Goal: Task Accomplishment & Management: Use online tool/utility

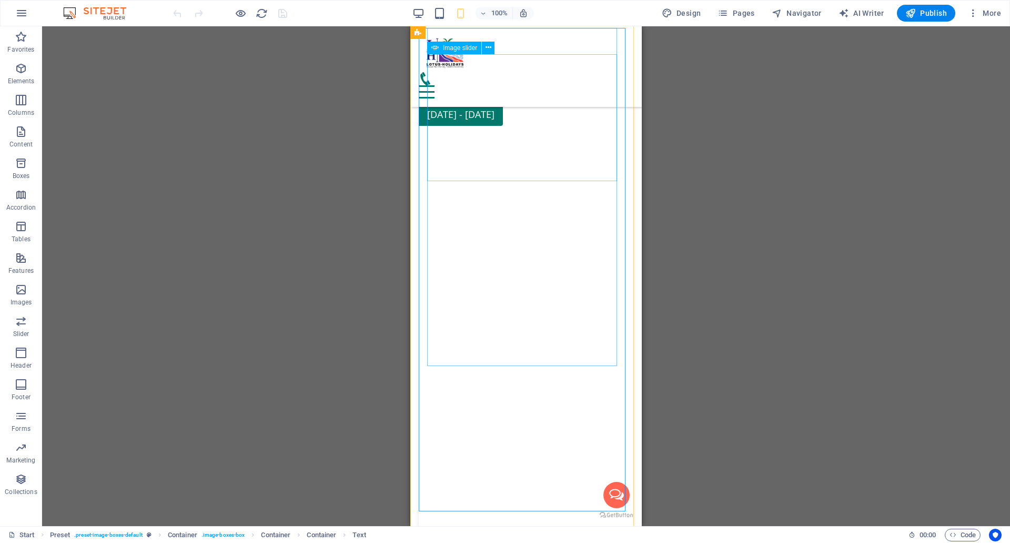
scroll to position [6787, 0]
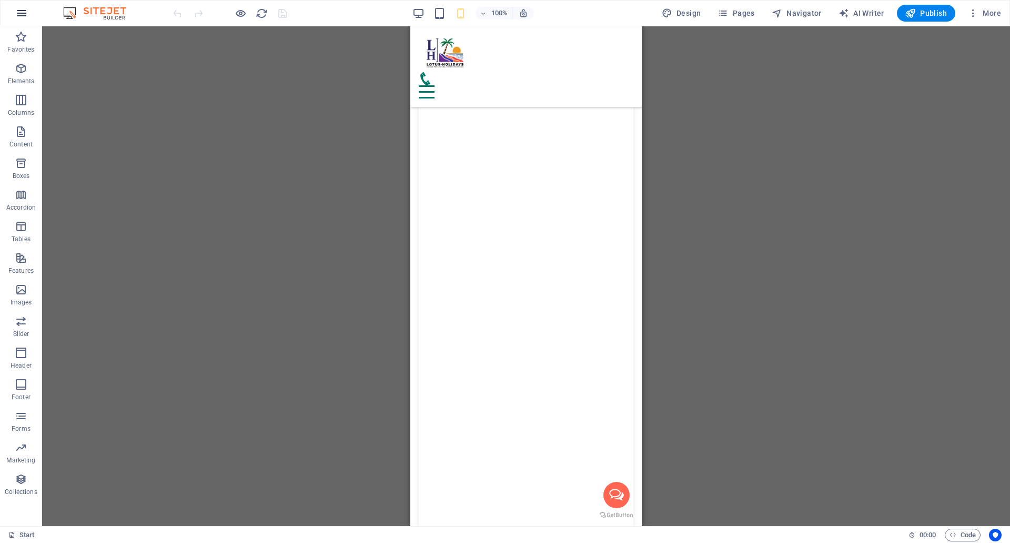
click at [25, 13] on icon "button" at bounding box center [21, 13] width 13 height 13
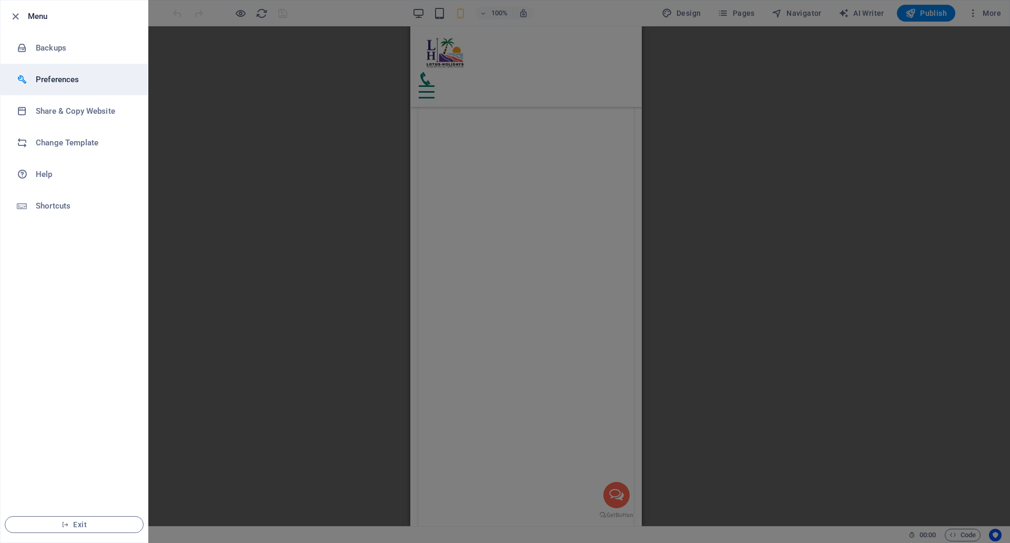
click at [62, 81] on h6 "Preferences" at bounding box center [84, 79] width 97 height 13
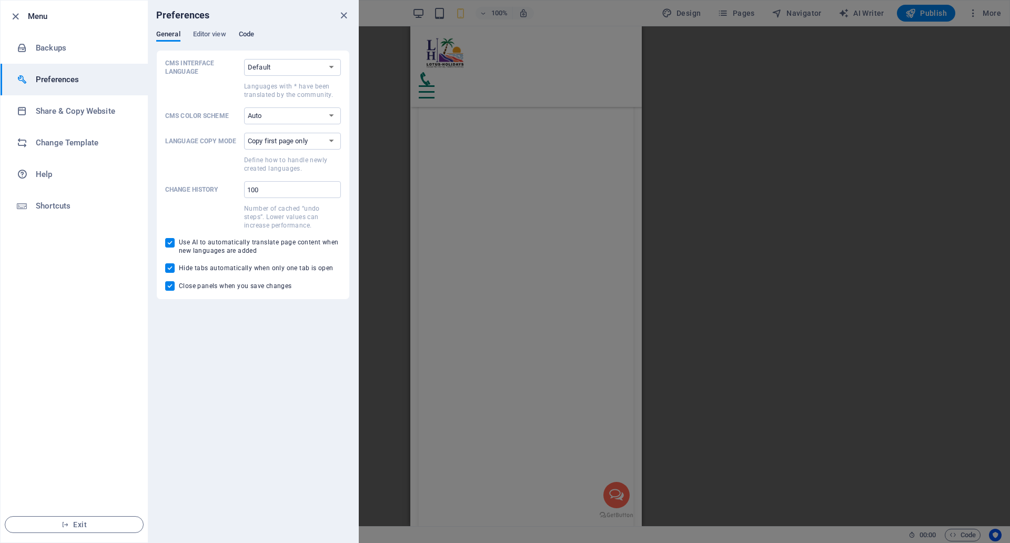
click at [248, 33] on span "Code" at bounding box center [246, 35] width 15 height 15
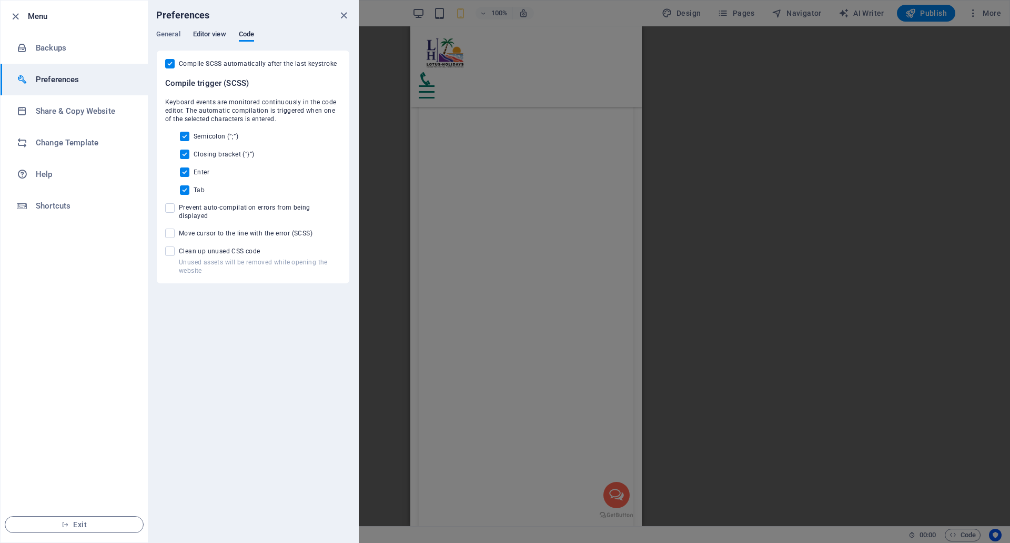
click at [216, 37] on span "Editor view" at bounding box center [209, 35] width 33 height 15
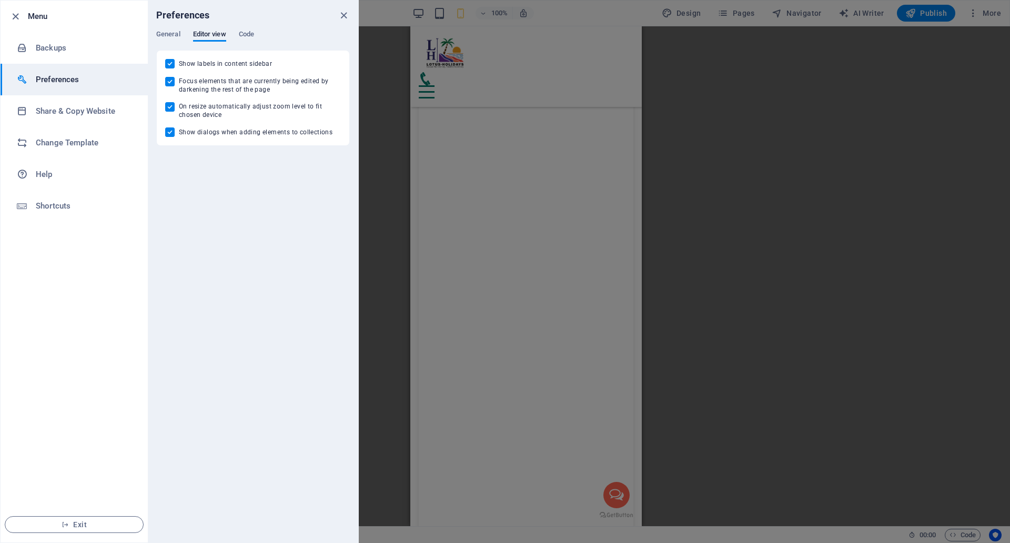
click at [180, 32] on div "General Editor view Code" at bounding box center [253, 40] width 194 height 20
click at [185, 33] on div "General Editor view Code" at bounding box center [253, 40] width 194 height 20
click at [174, 32] on span "General" at bounding box center [168, 35] width 24 height 15
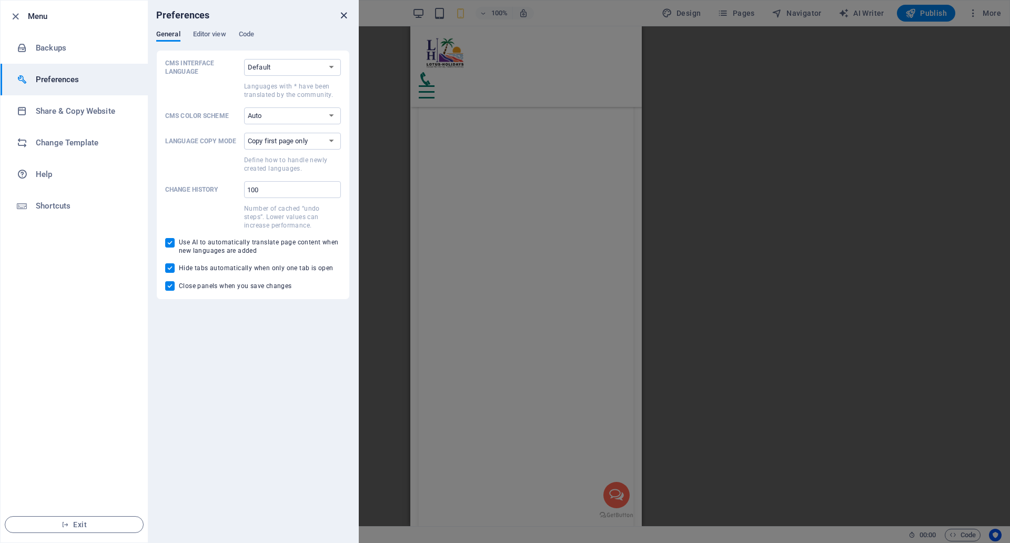
click at [345, 20] on icon "close" at bounding box center [344, 15] width 12 height 12
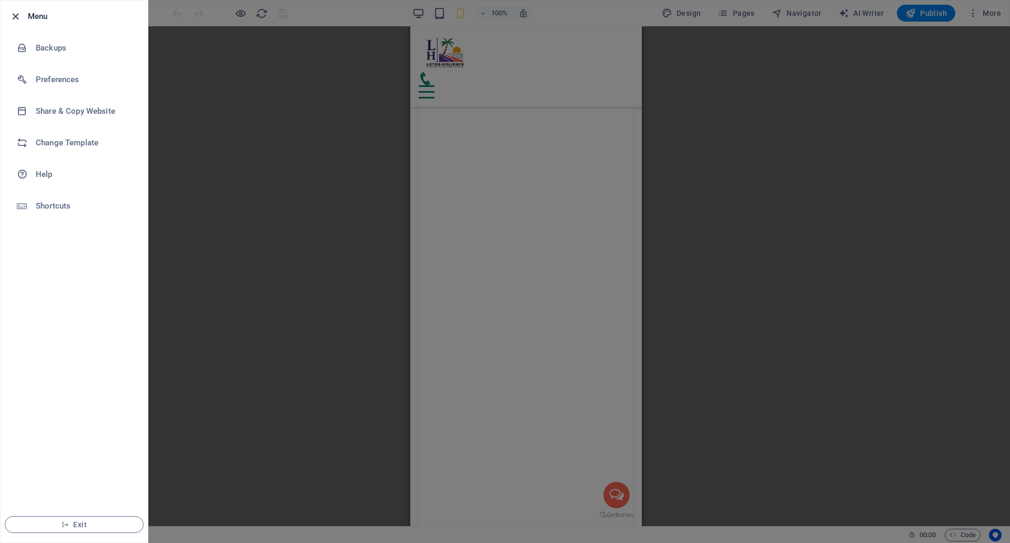
click at [13, 19] on icon "button" at bounding box center [15, 17] width 12 height 12
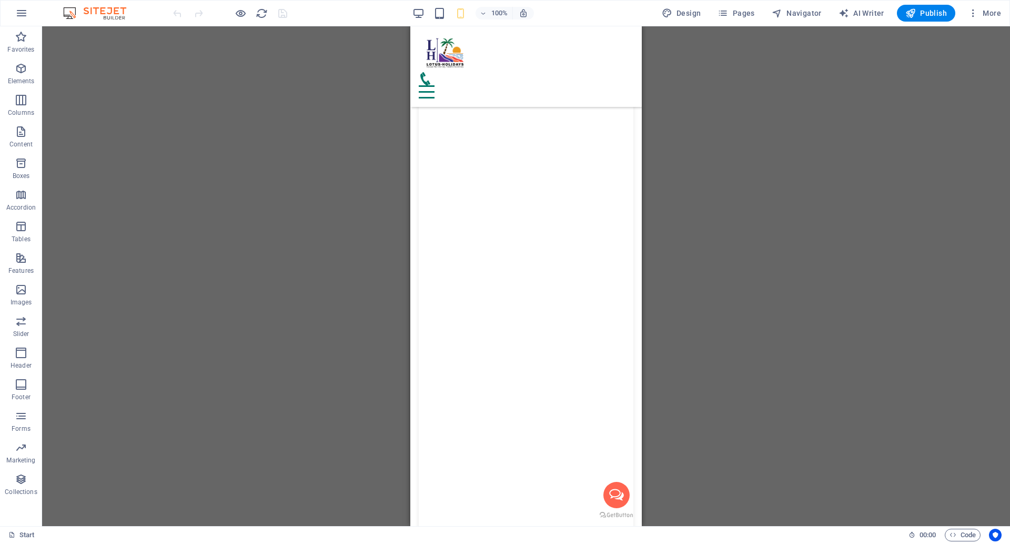
click at [300, 170] on div "Drag here to replace the existing content. Press “Ctrl” if you want to create a…" at bounding box center [526, 275] width 968 height 499
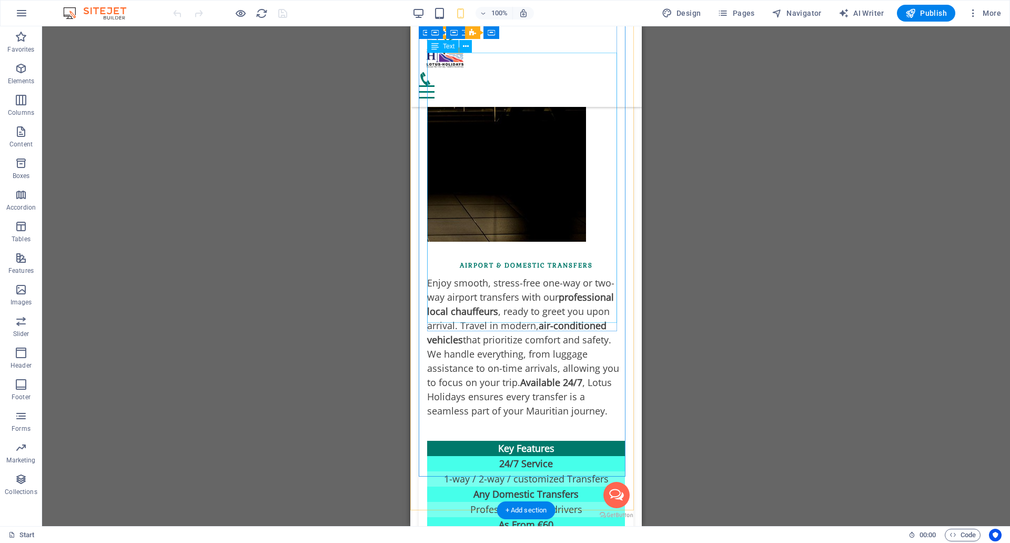
scroll to position [6103, 0]
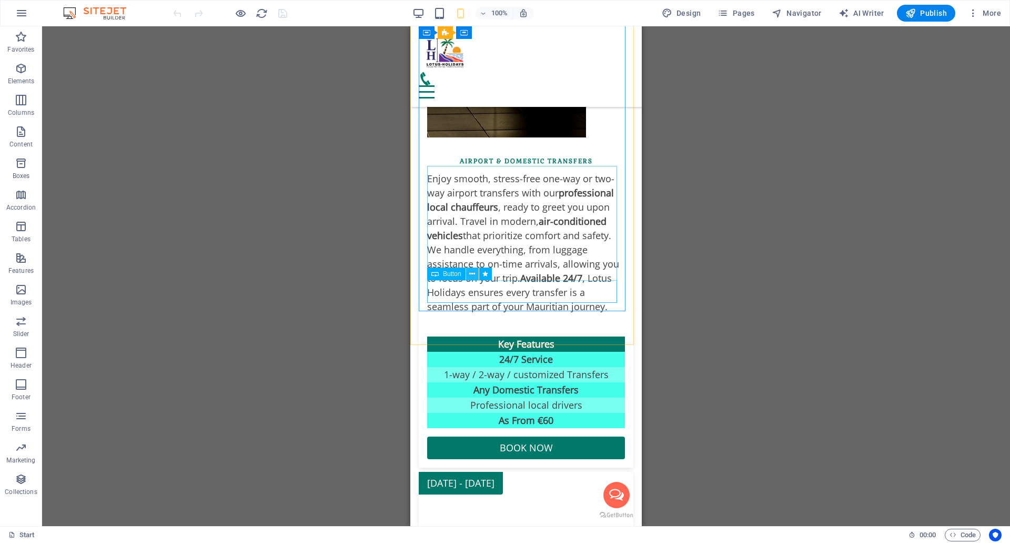
click at [475, 273] on icon at bounding box center [472, 273] width 6 height 11
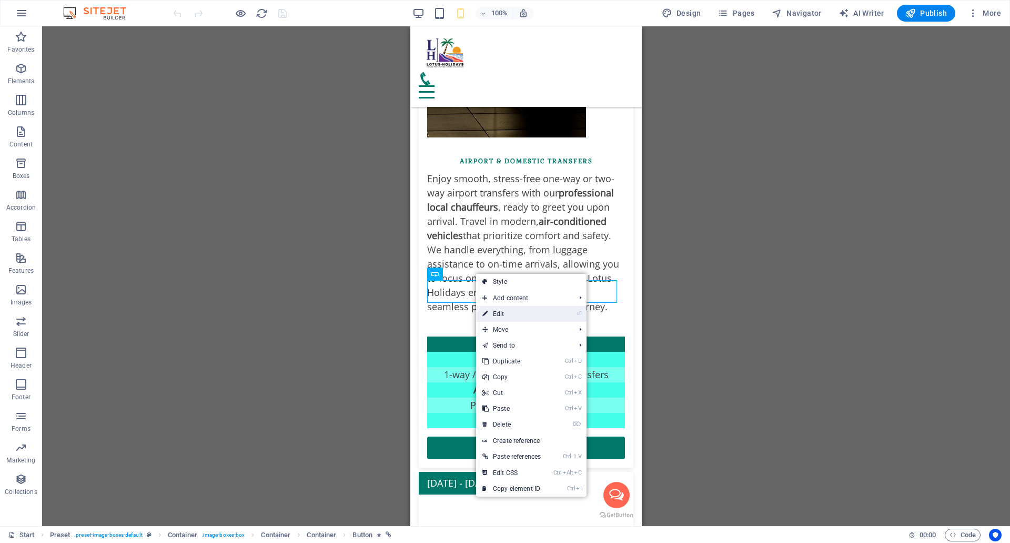
click at [519, 314] on link "⏎ Edit" at bounding box center [511, 314] width 71 height 16
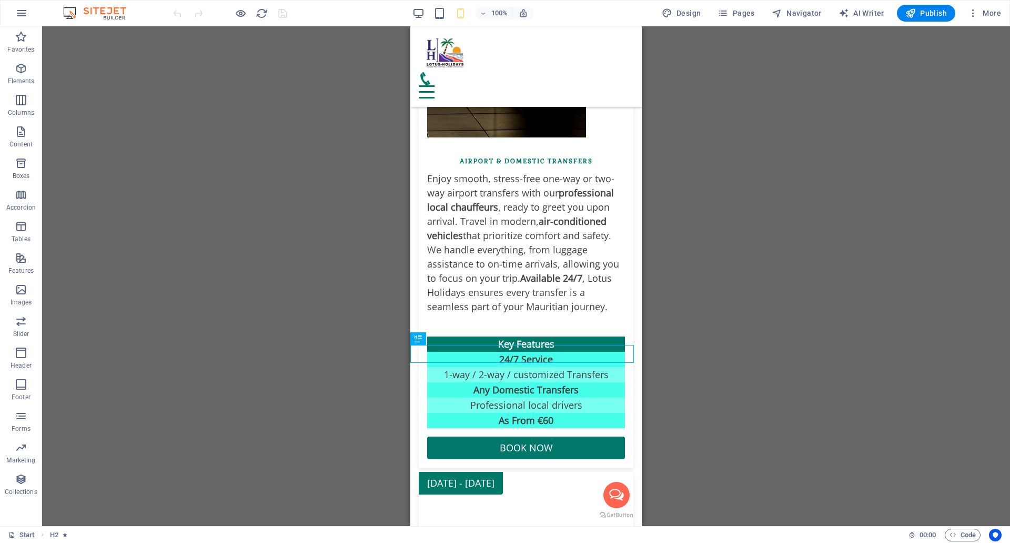
click at [814, 201] on div "H1 Container Banner Container Banner Preset Container Container Container Text …" at bounding box center [526, 275] width 968 height 499
click at [319, 8] on div "100% Design Pages Navigator AI Writer Publish More" at bounding box center [588, 13] width 835 height 17
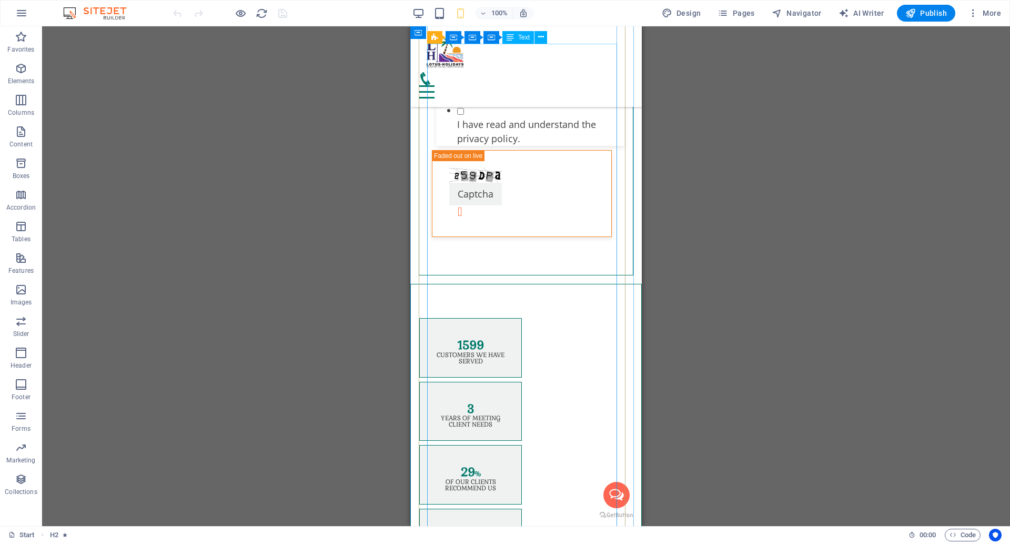
scroll to position [788, 0]
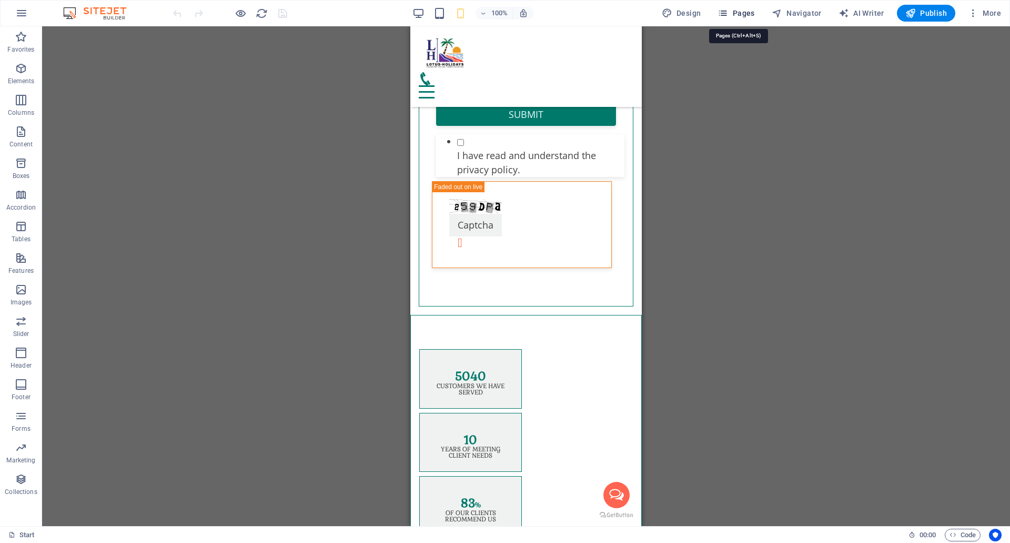
click at [742, 15] on span "Pages" at bounding box center [736, 13] width 37 height 11
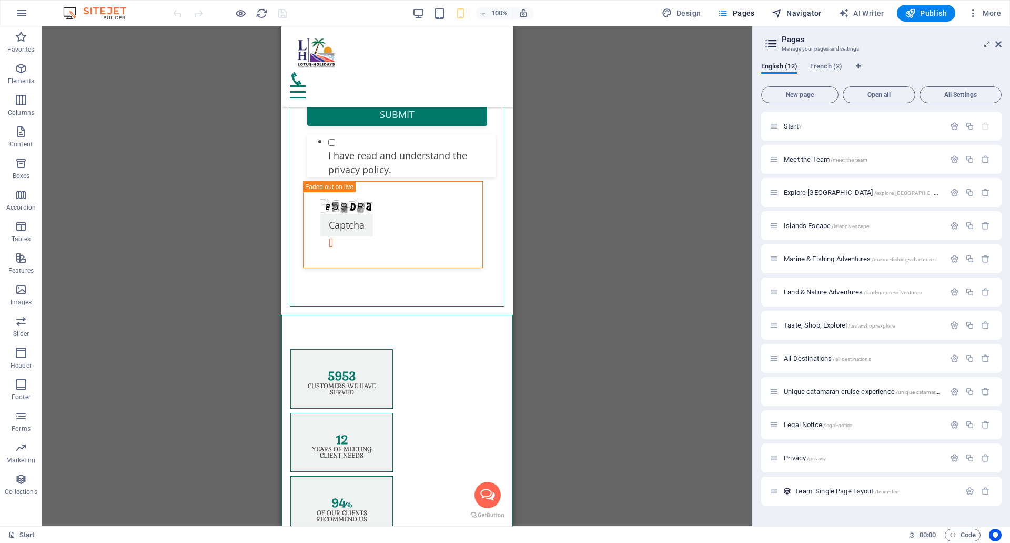
click at [788, 10] on span "Navigator" at bounding box center [797, 13] width 50 height 11
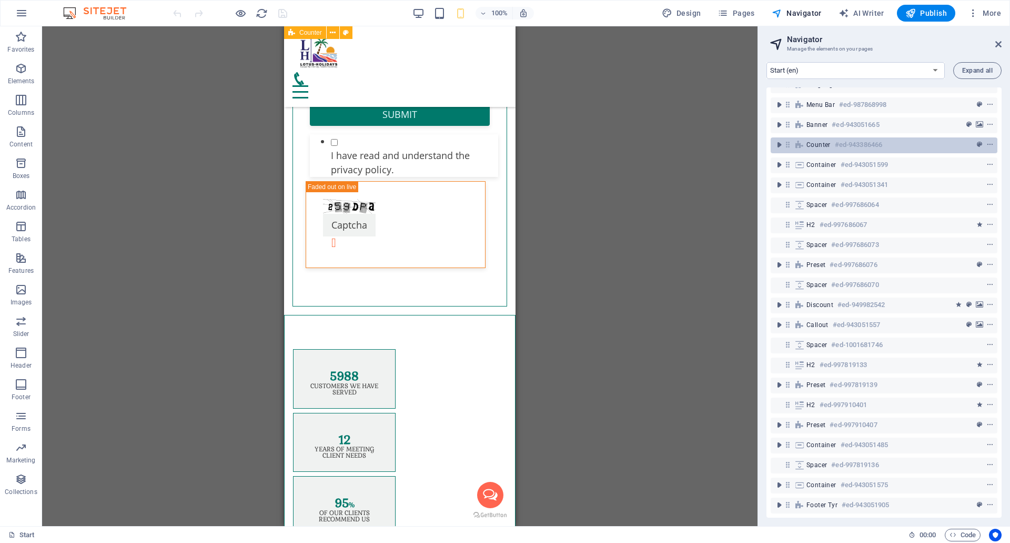
scroll to position [0, 0]
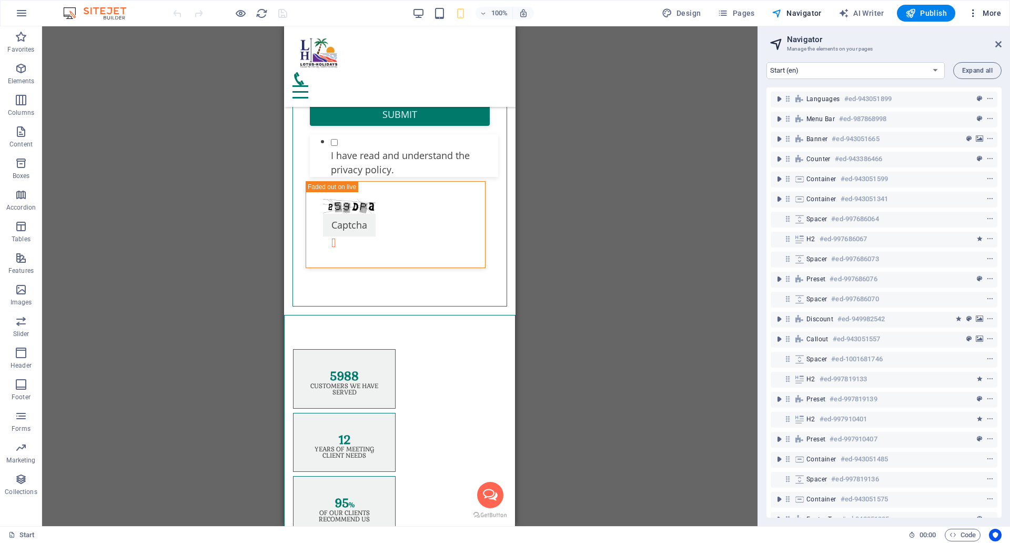
click at [972, 15] on icon "button" at bounding box center [973, 13] width 11 height 11
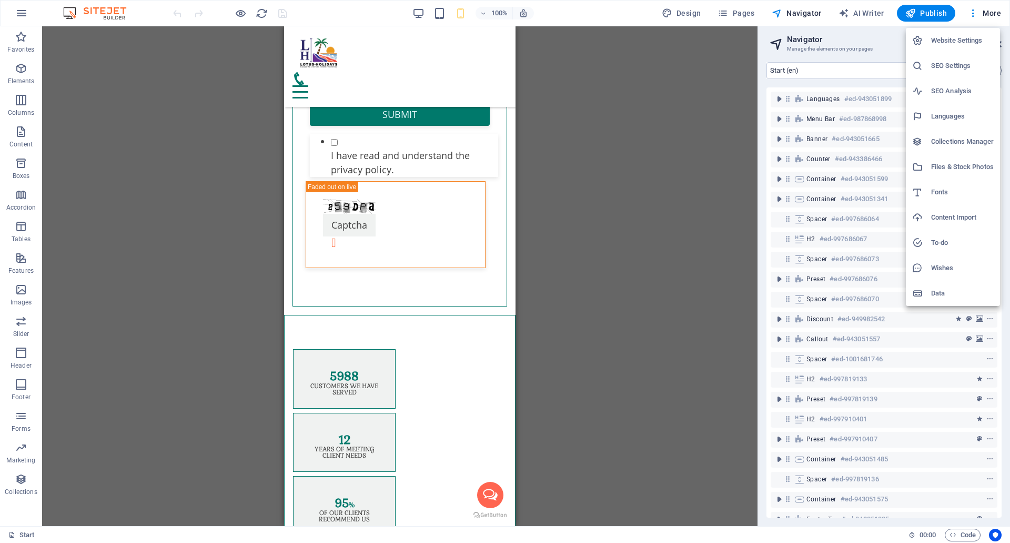
click at [581, 15] on div at bounding box center [505, 271] width 1010 height 543
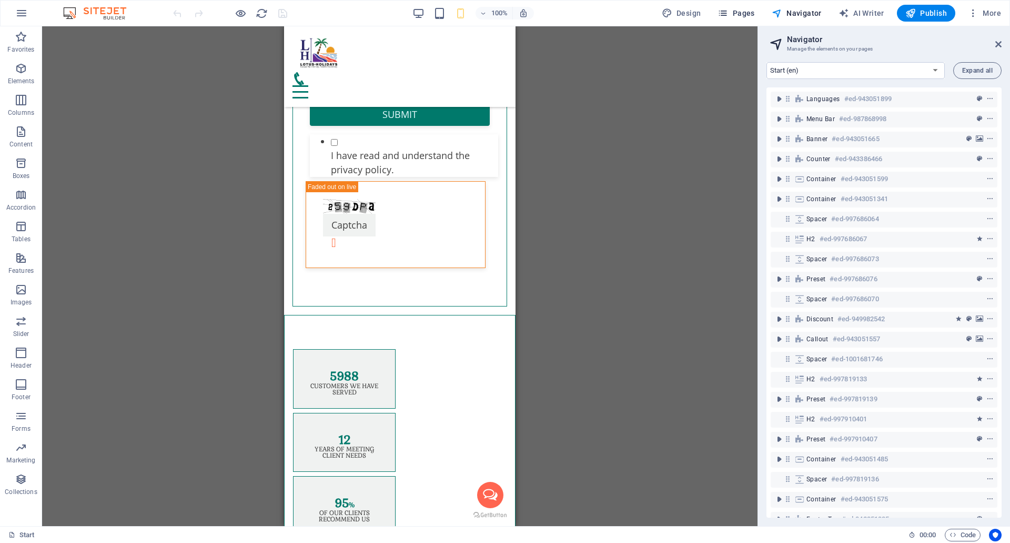
click at [722, 14] on icon "button" at bounding box center [723, 13] width 11 height 11
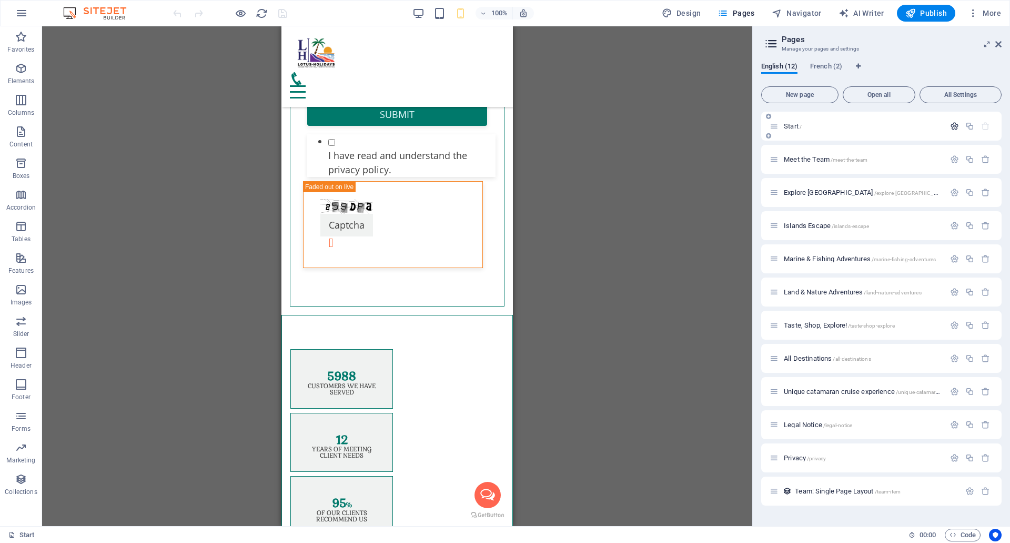
click at [956, 124] on icon "button" at bounding box center [954, 126] width 9 height 9
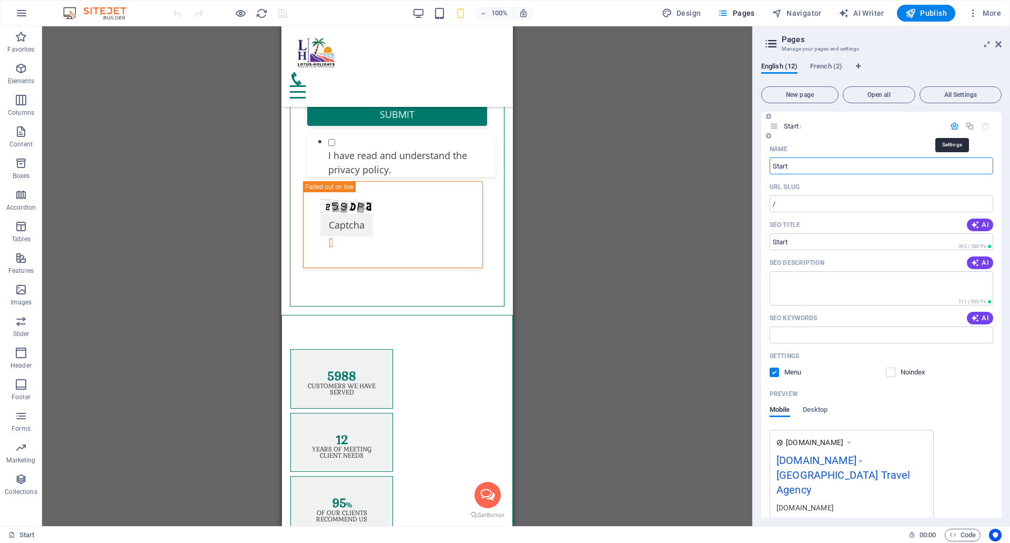
click at [957, 122] on icon "button" at bounding box center [954, 126] width 9 height 9
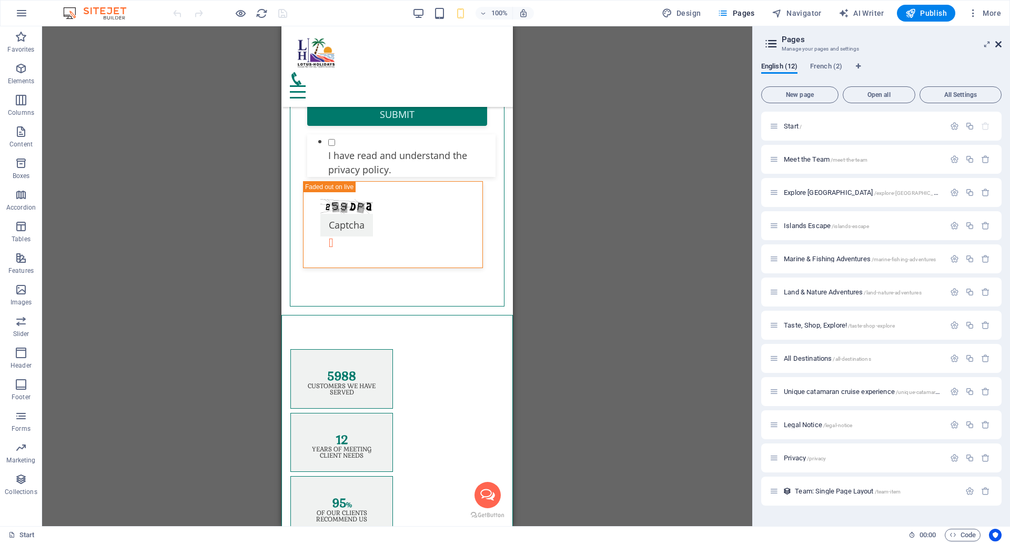
click at [999, 42] on icon at bounding box center [999, 44] width 6 height 8
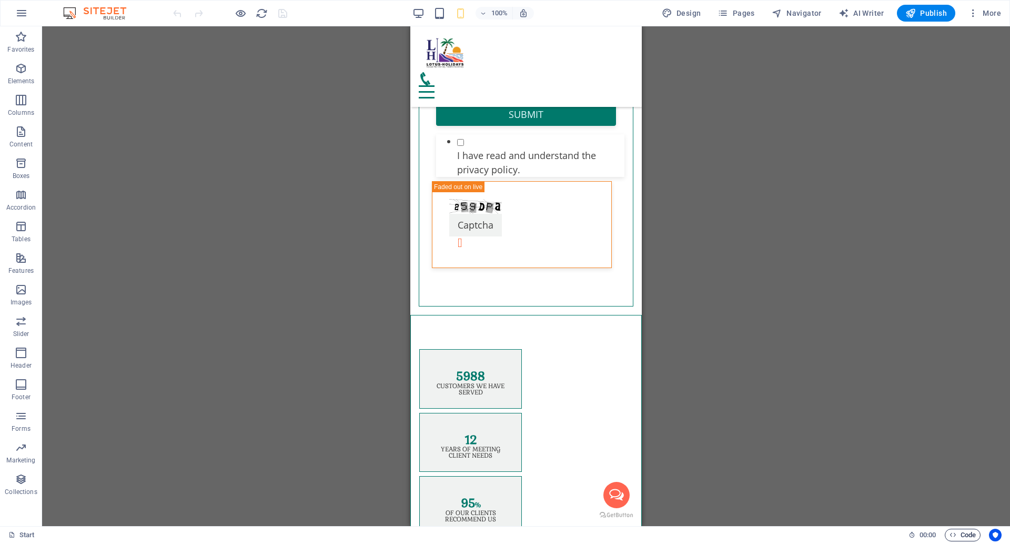
click at [968, 529] on span "Code" at bounding box center [963, 534] width 26 height 13
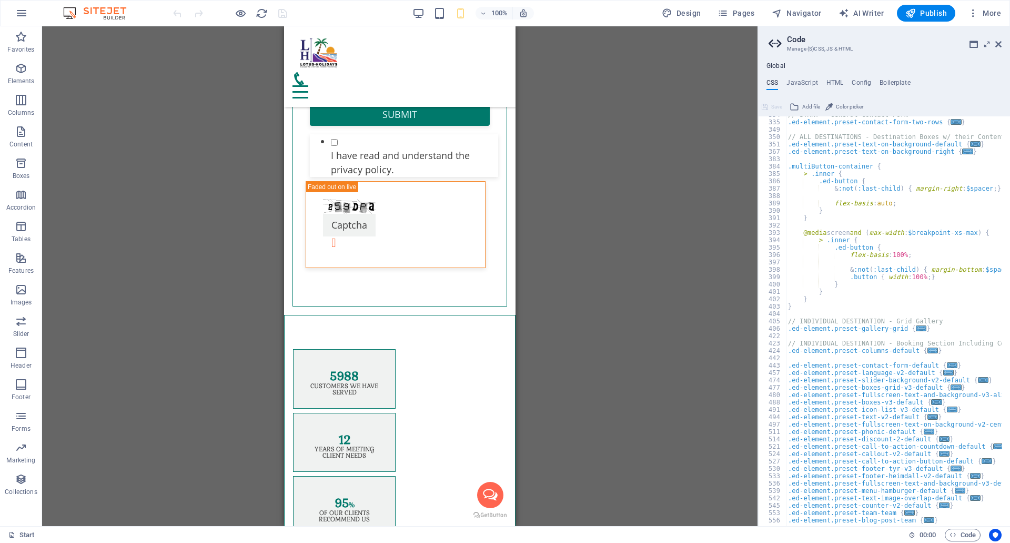
scroll to position [416, 0]
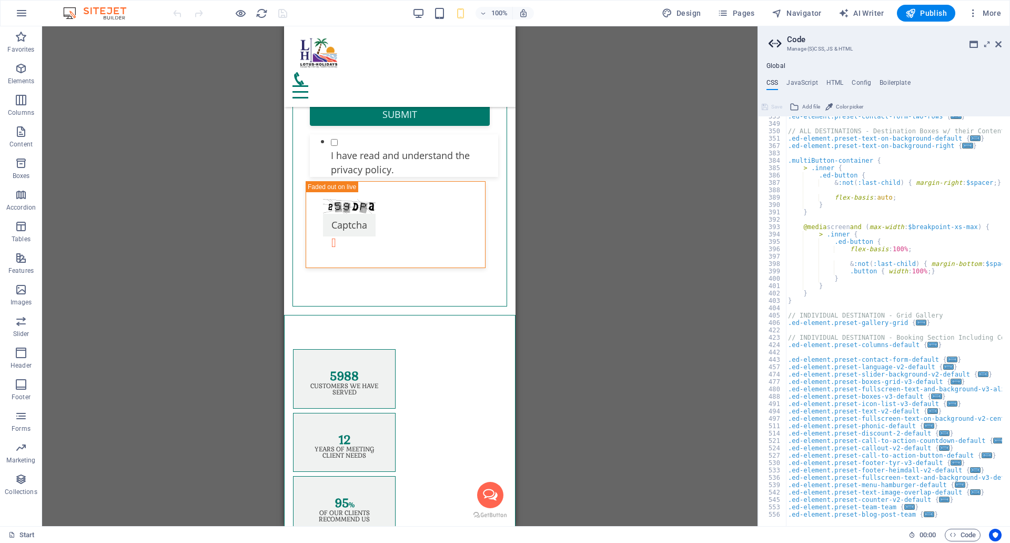
click at [936, 513] on div ".ed-element.preset-contact-form-two-rows { ... } // ALL DESTINATIONS - Destinat…" at bounding box center [958, 321] width 345 height 416
type textarea "}"
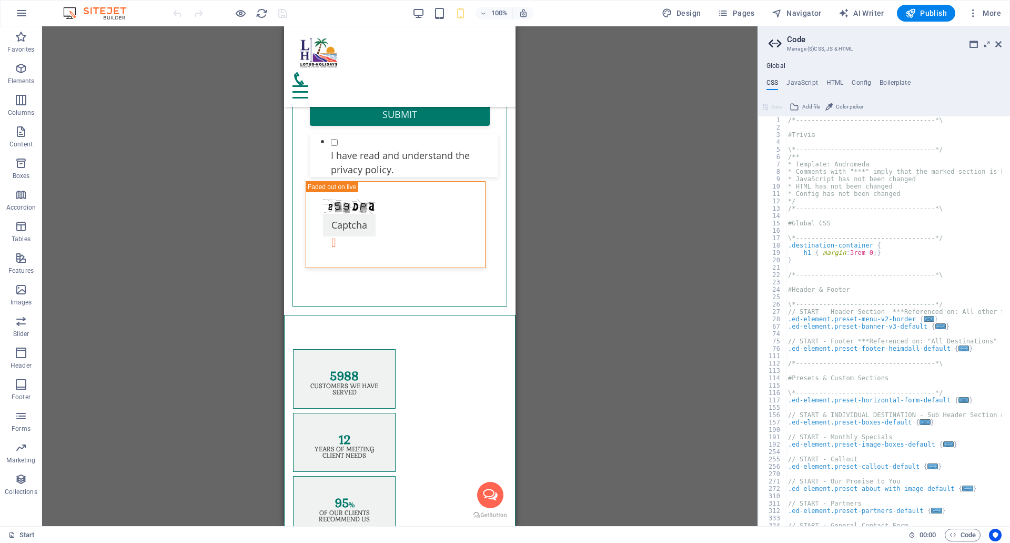
scroll to position [0, 0]
click at [833, 85] on h4 "HTML" at bounding box center [835, 85] width 17 height 12
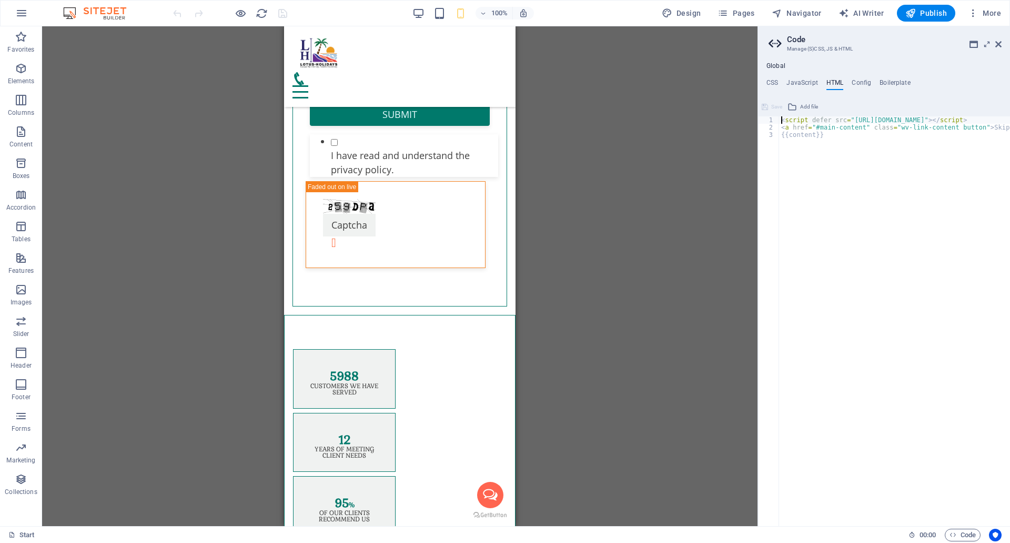
click at [832, 138] on div "< script defer src = "https://static.getbutton.io/widget/bundle.js?id=Ag4Jp" > …" at bounding box center [928, 324] width 298 height 416
type textarea "{{content}}"
paste textarea "</script>"
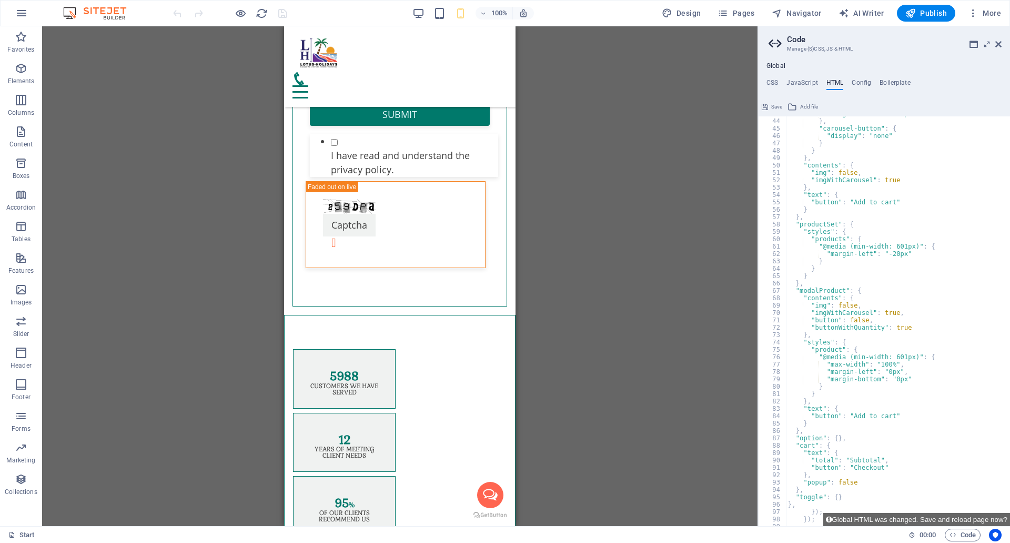
scroll to position [350, 0]
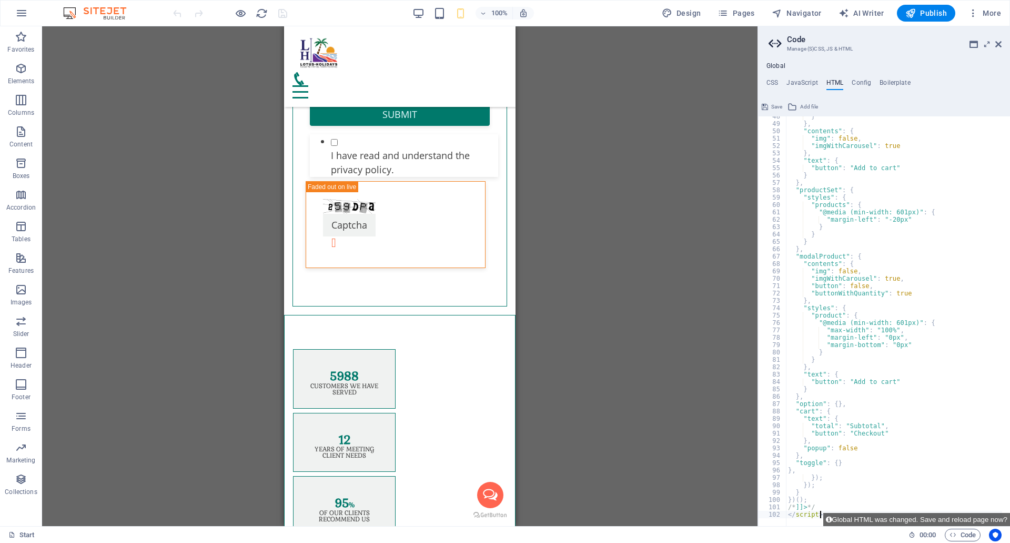
type textarea "</script>"
click at [638, 119] on div "H1 Container Container Banner Text Container Preset Preset Container Preset Con…" at bounding box center [400, 275] width 716 height 499
click at [285, 14] on icon "save" at bounding box center [283, 13] width 12 height 12
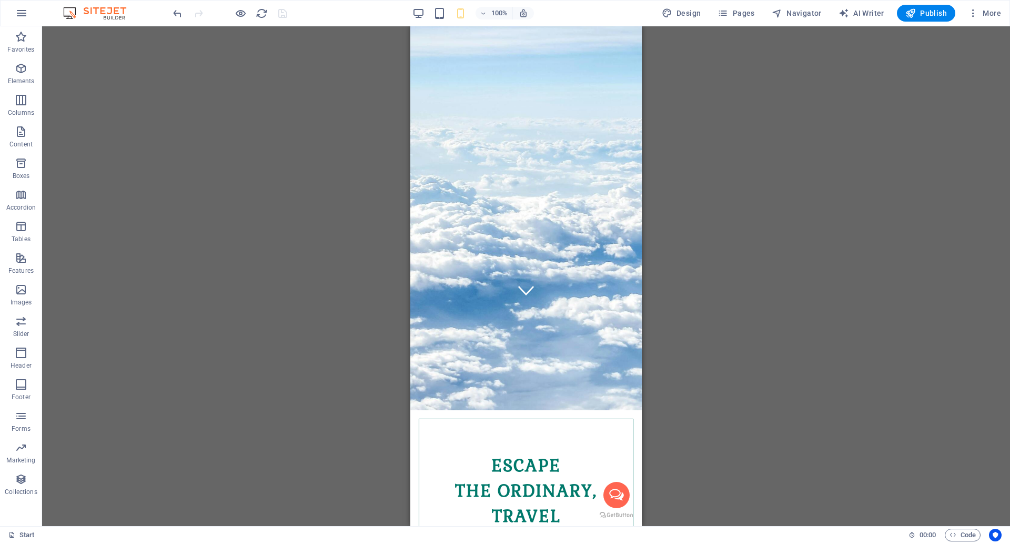
scroll to position [0, 0]
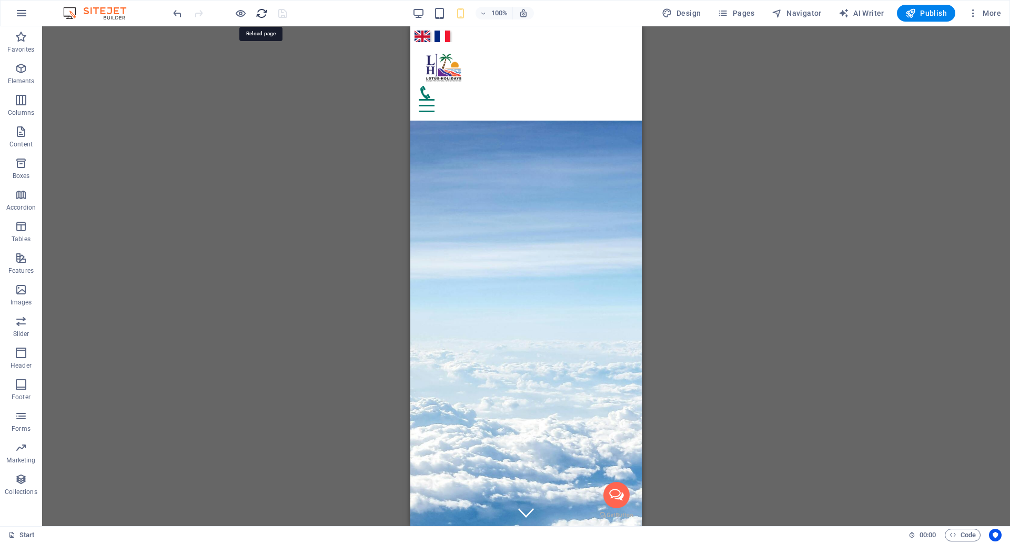
click at [264, 14] on icon "reload" at bounding box center [262, 13] width 12 height 12
click at [955, 528] on span "Code" at bounding box center [963, 534] width 26 height 13
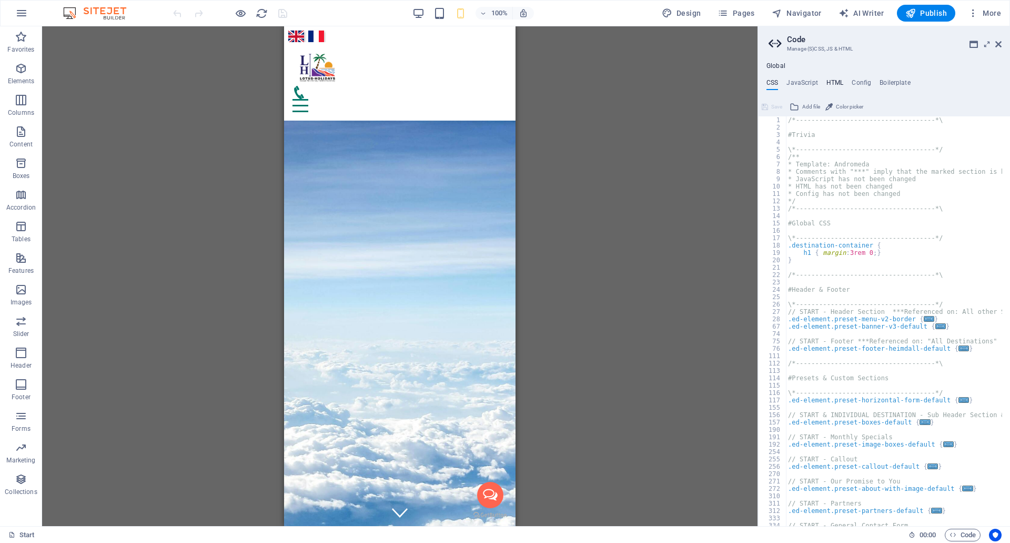
click at [836, 80] on h4 "HTML" at bounding box center [835, 85] width 17 height 12
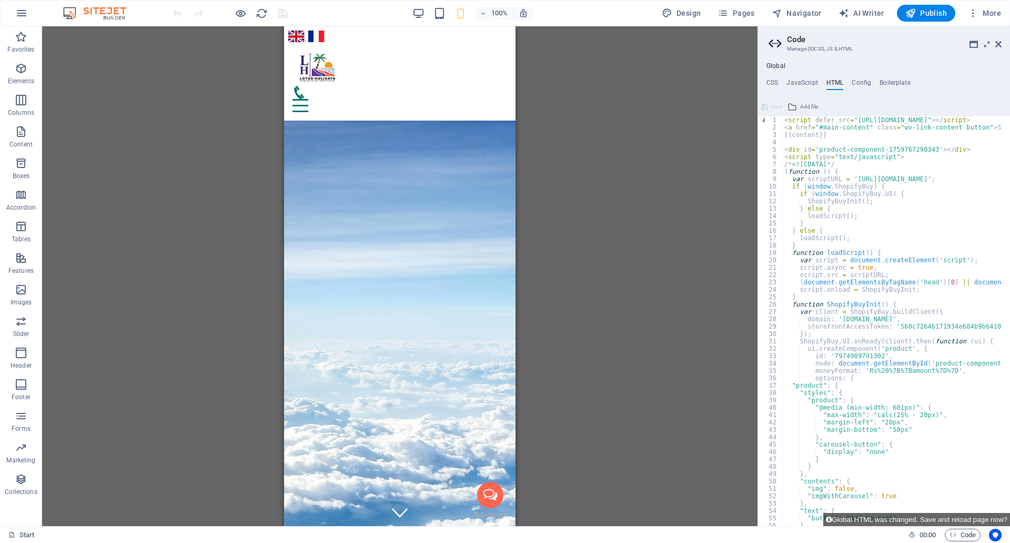
drag, startPoint x: 989, startPoint y: 45, endPoint x: 982, endPoint y: 53, distance: 11.2
click at [987, 45] on icon at bounding box center [987, 44] width 0 height 8
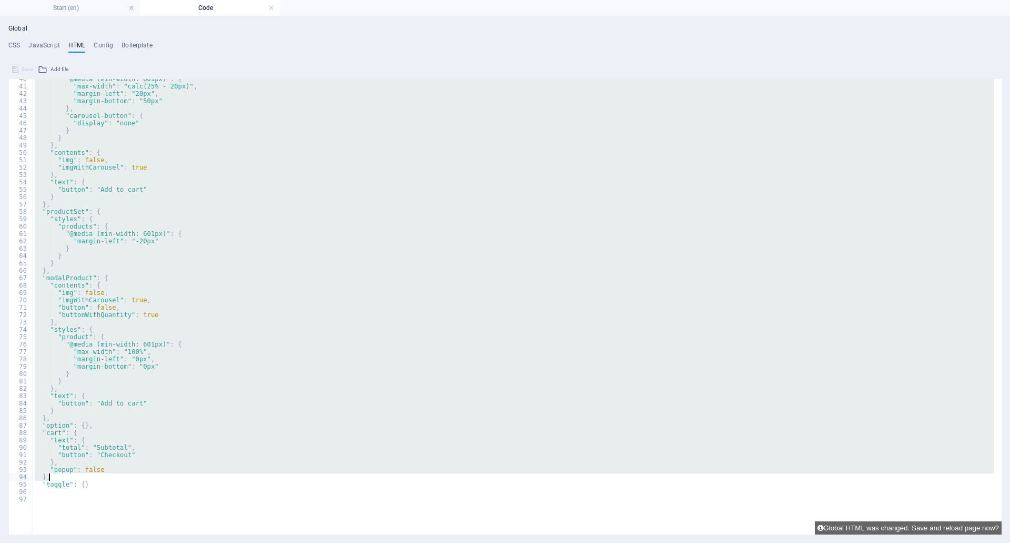
scroll to position [304, 0]
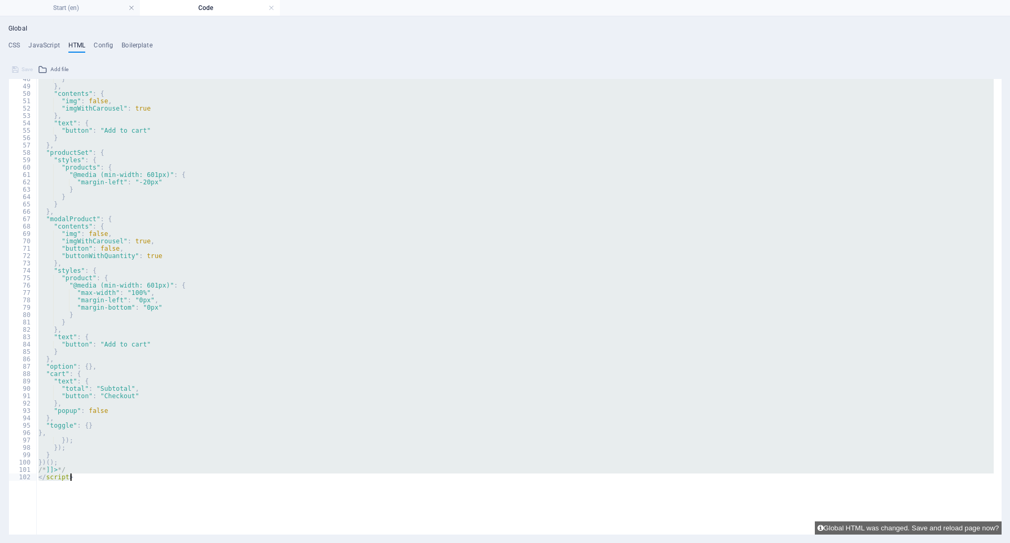
drag, startPoint x: 35, startPoint y: 113, endPoint x: 175, endPoint y: 512, distance: 423.2
click at [175, 512] on div "} } , "contents" : { "img" : false , "imgWithCarousel" : true } , "text" : { "b…" at bounding box center [515, 306] width 958 height 455
type textarea "/*]]>*/ </script>"
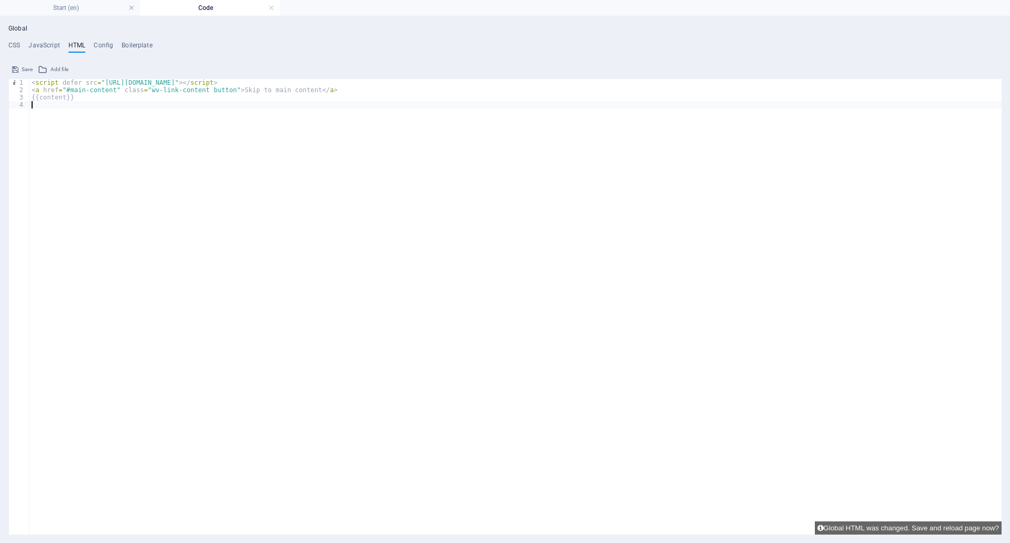
click at [237, 173] on div "< script defer src = "https://static.getbutton.io/widget/bundle.js?id=Ag4Jp" > …" at bounding box center [515, 287] width 972 height 416
click at [936, 526] on button "Global HTML was changed. Save and reload page now?" at bounding box center [908, 527] width 187 height 13
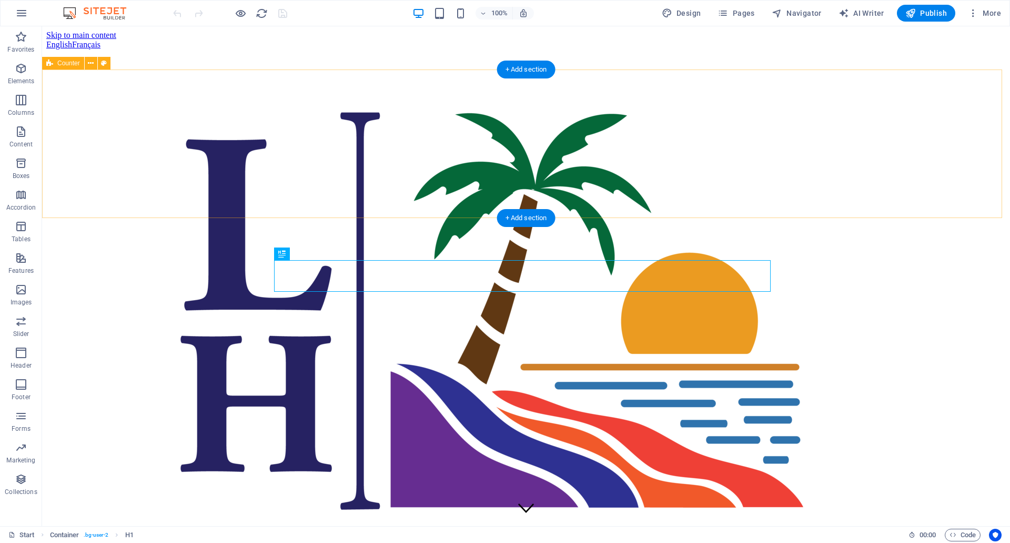
scroll to position [1142, 0]
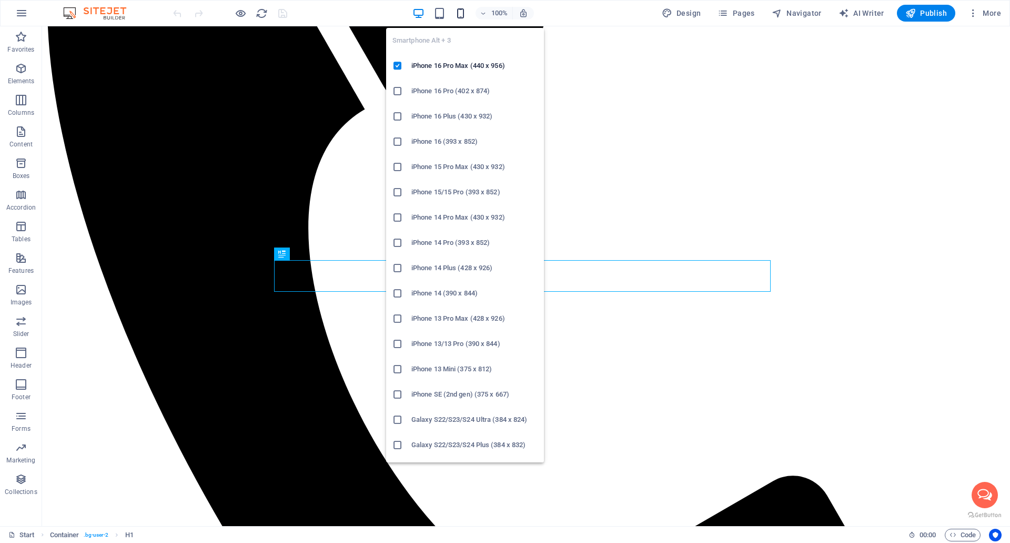
click at [462, 17] on icon "button" at bounding box center [461, 13] width 12 height 12
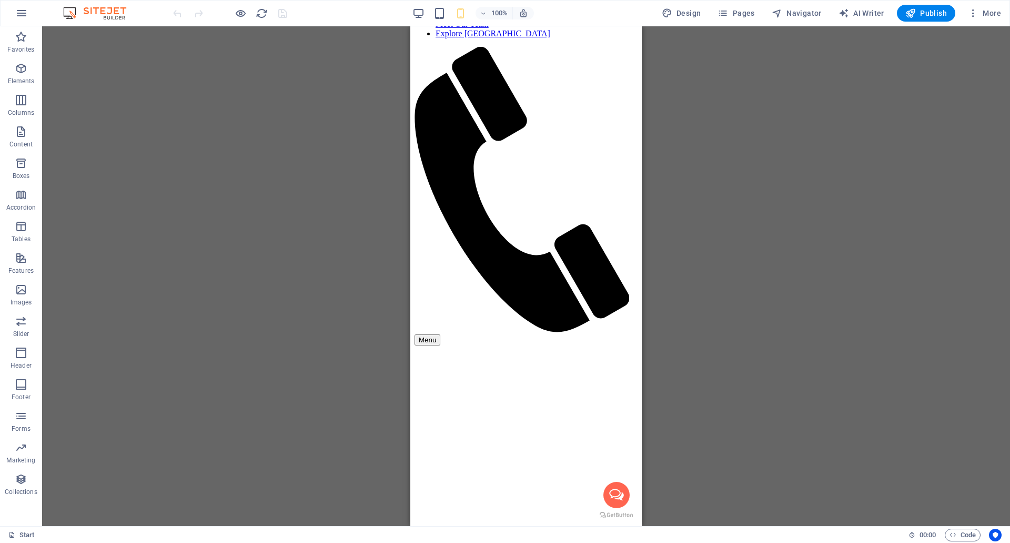
scroll to position [0, 0]
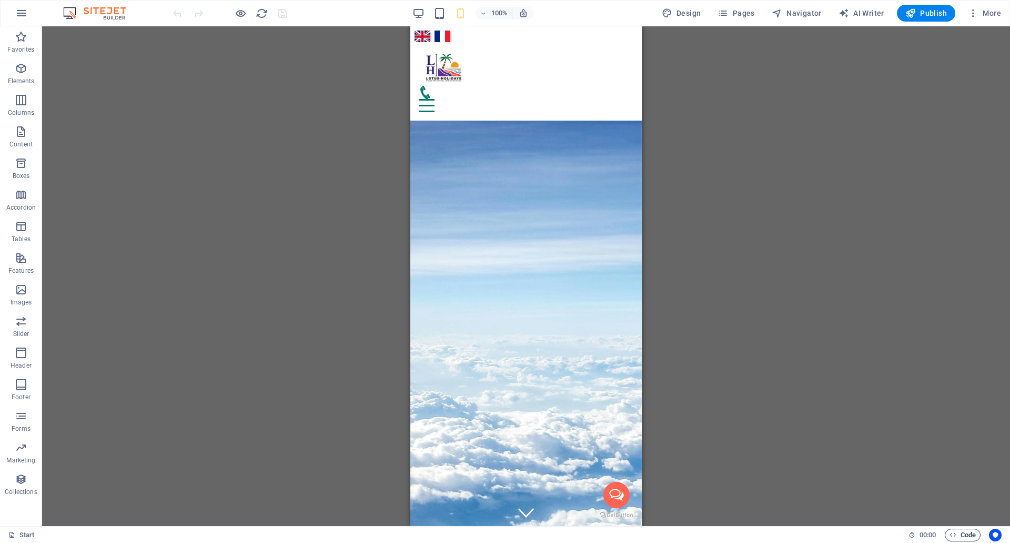
click at [962, 534] on span "Code" at bounding box center [963, 534] width 26 height 13
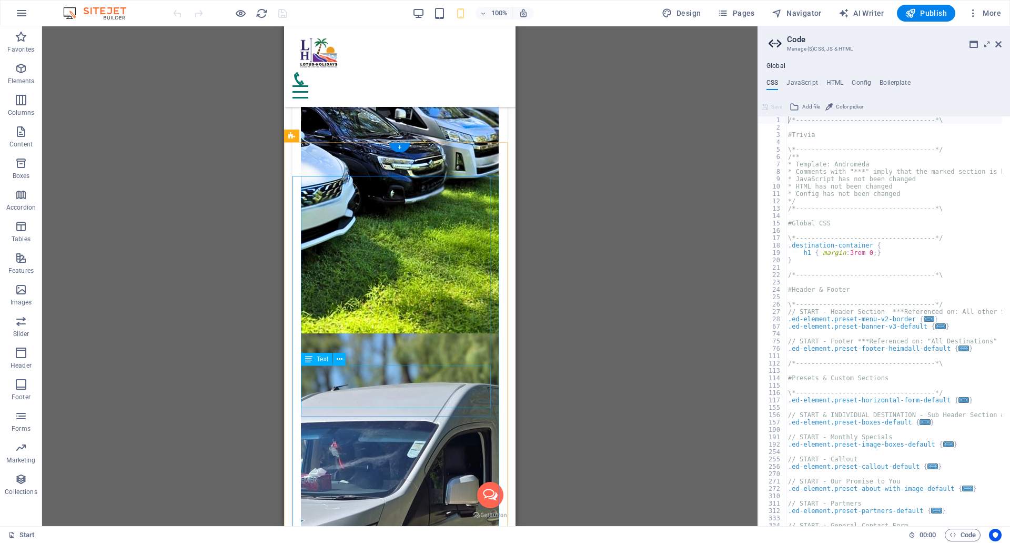
scroll to position [3633, 0]
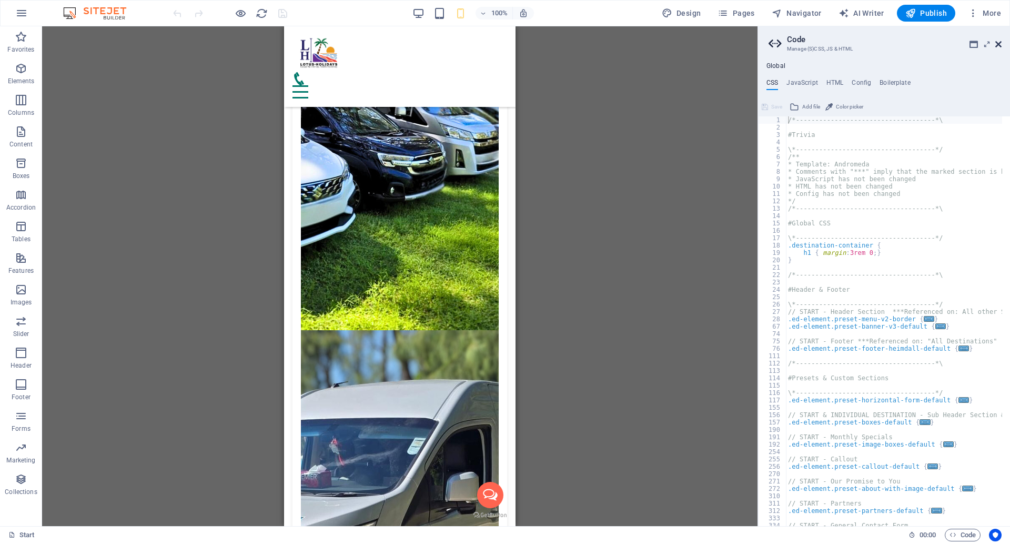
click at [1001, 42] on icon at bounding box center [999, 44] width 6 height 8
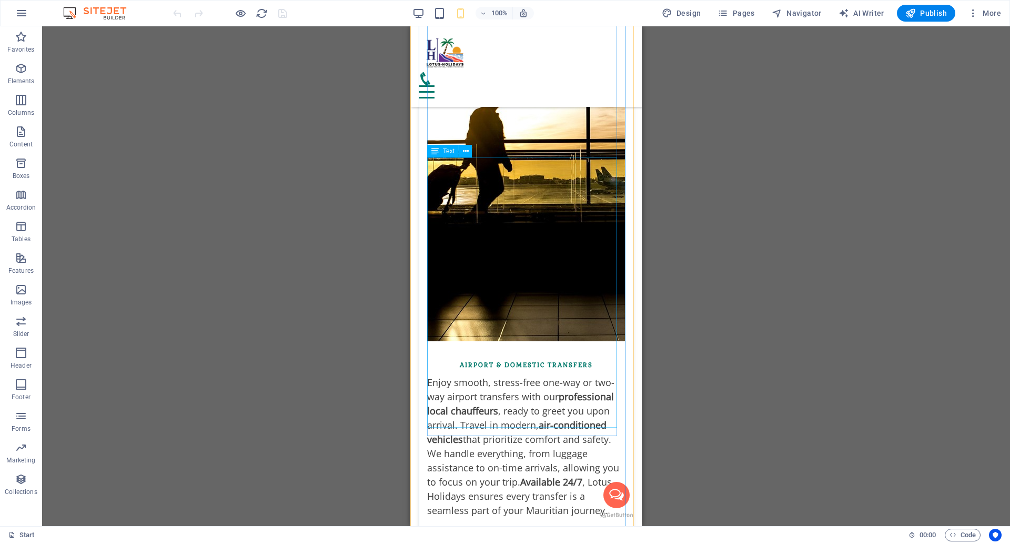
scroll to position [6001, 0]
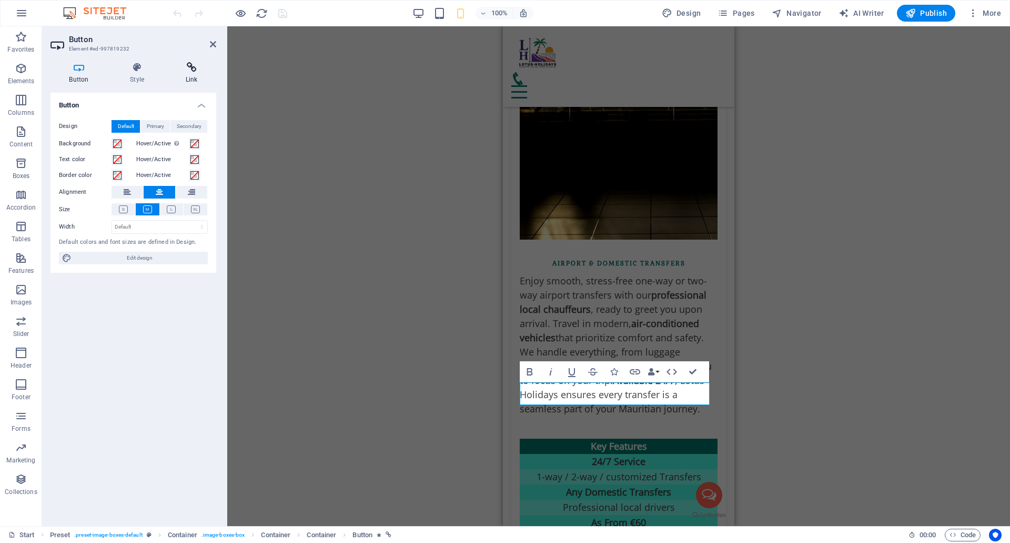
click at [190, 74] on h4 "Link" at bounding box center [191, 73] width 49 height 22
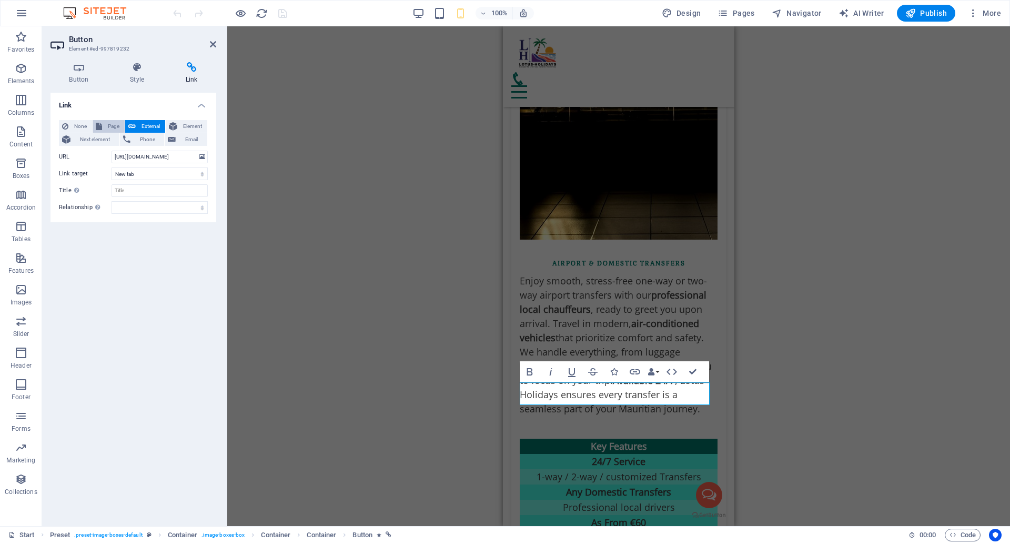
click at [111, 125] on span "Page" at bounding box center [113, 126] width 16 height 13
select select
click at [86, 122] on span "None" at bounding box center [80, 126] width 17 height 13
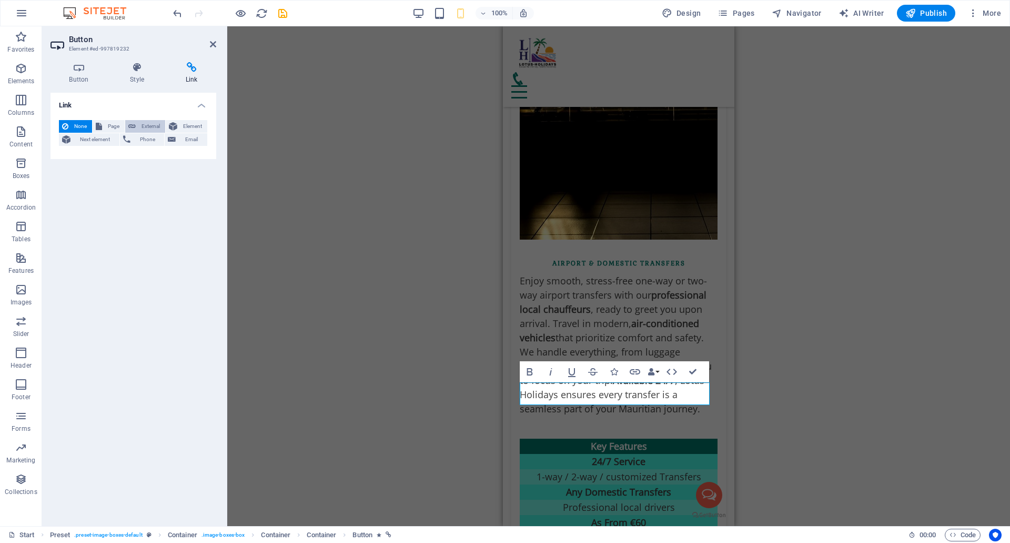
click at [141, 123] on span "External" at bounding box center [150, 126] width 23 height 13
select select "blank"
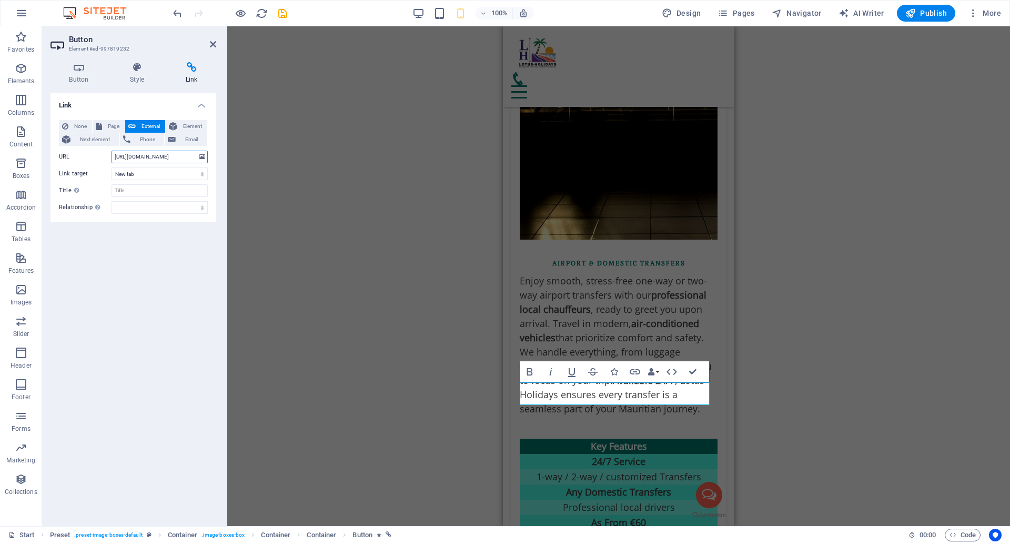
scroll to position [0, 205]
click at [126, 207] on select "alternate author bookmark external help license next nofollow noreferrer noopen…" at bounding box center [160, 207] width 96 height 13
click at [129, 204] on select "alternate author bookmark external help license next nofollow noreferrer noopen…" at bounding box center [160, 207] width 96 height 13
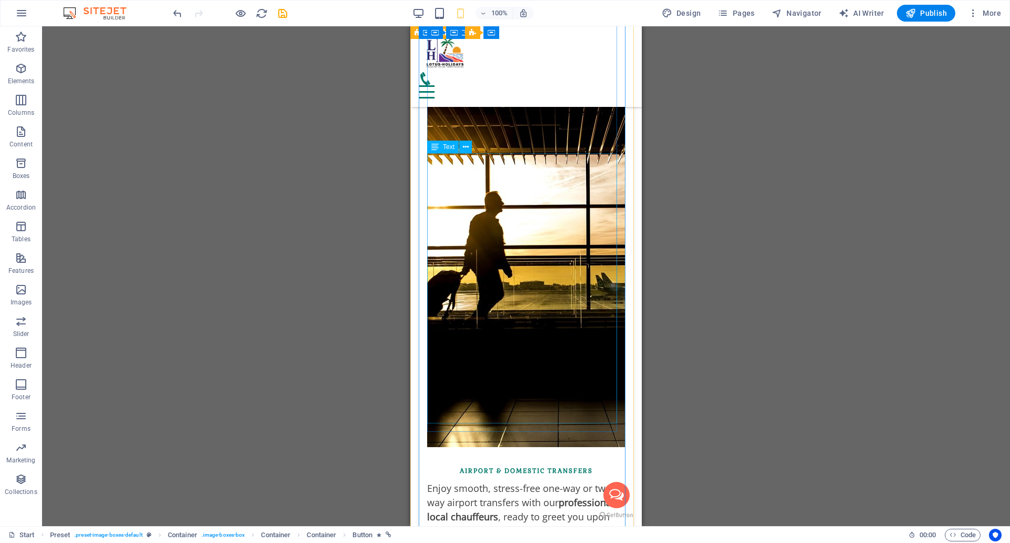
scroll to position [5790, 0]
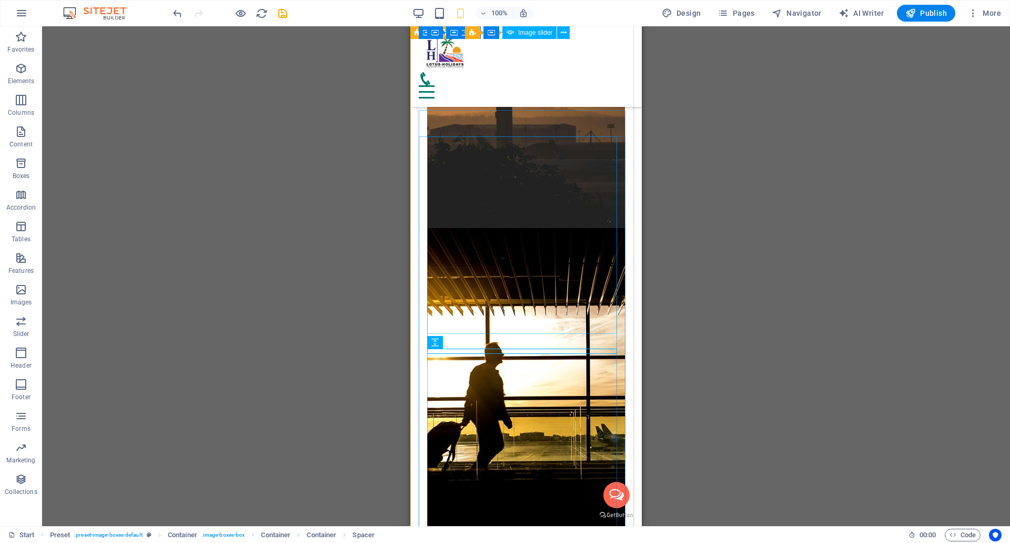
scroll to position [5633, 0]
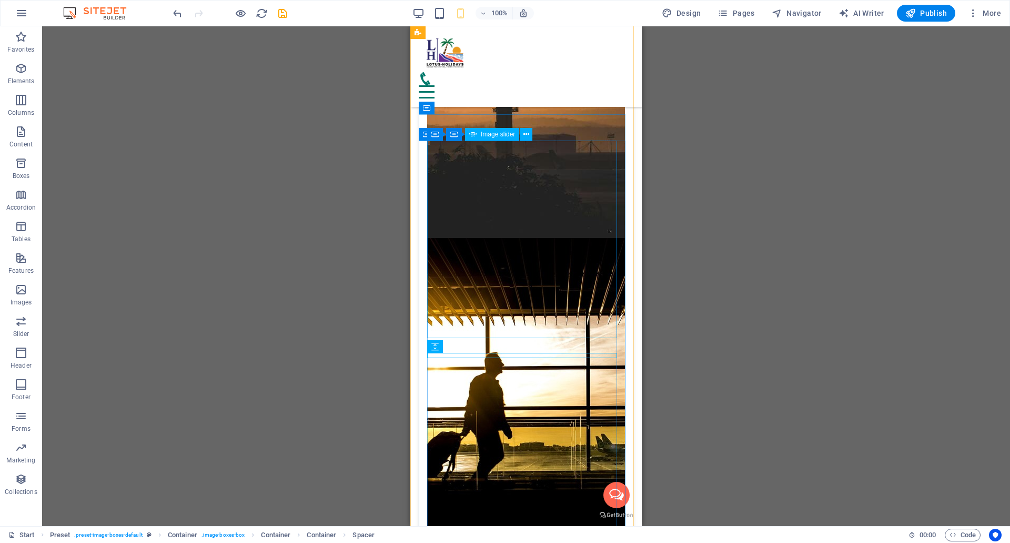
select select "ms"
select select "s"
select select "progressive"
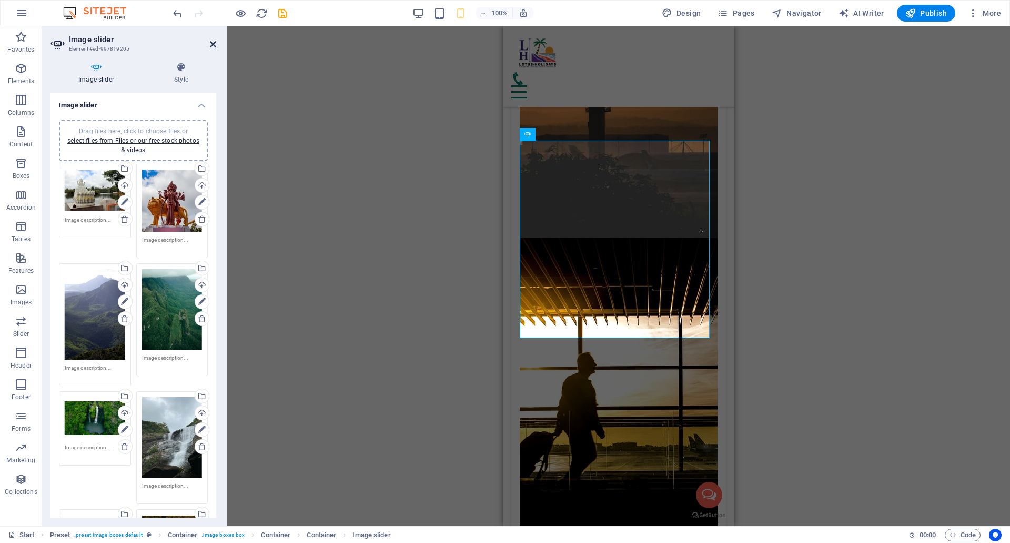
click at [216, 44] on icon at bounding box center [213, 44] width 6 height 8
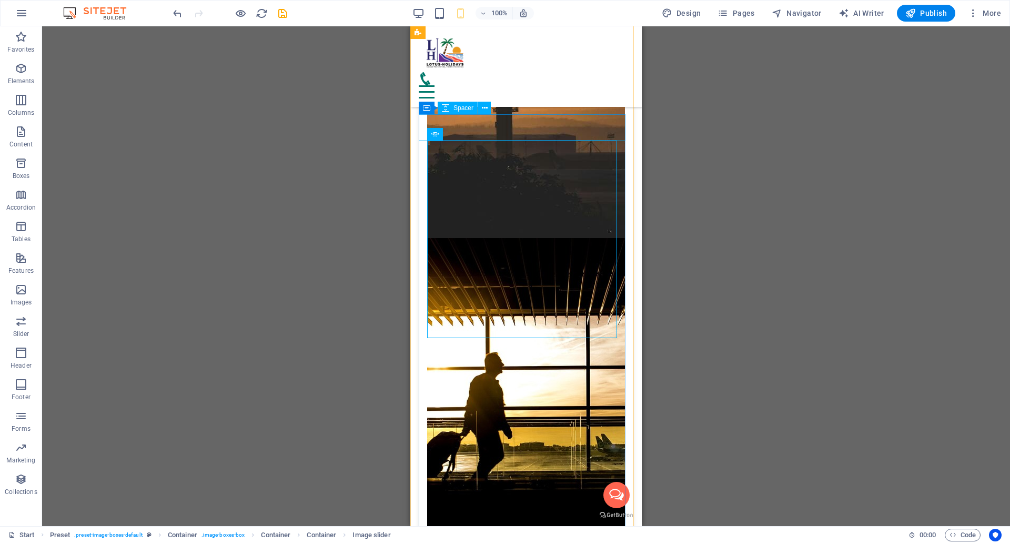
select select "px"
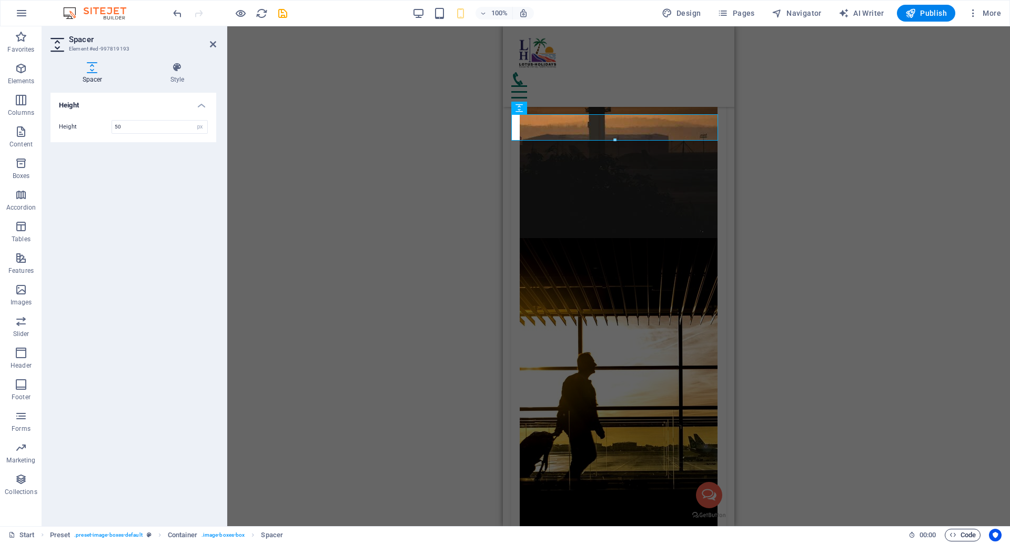
click at [960, 537] on span "Code" at bounding box center [963, 534] width 26 height 13
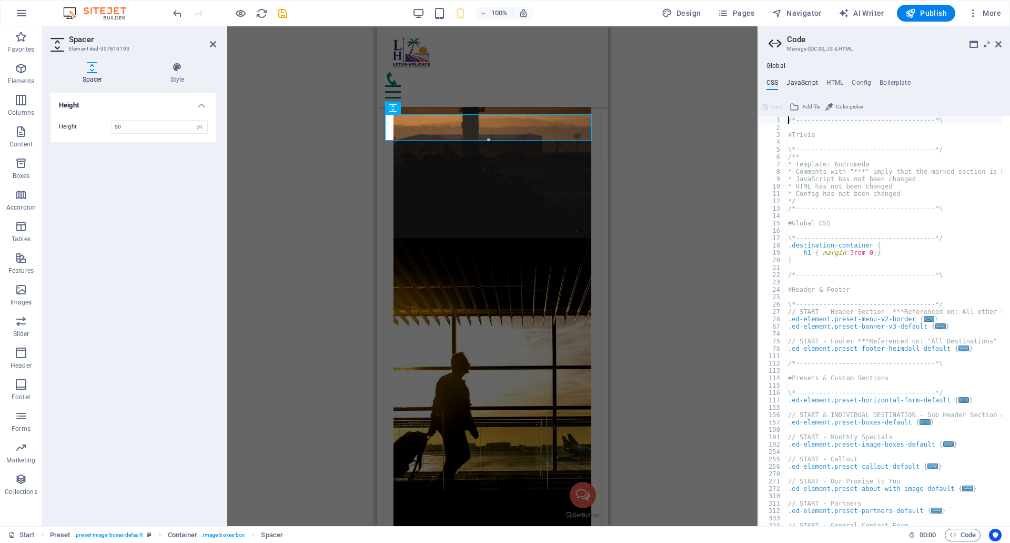
click at [800, 85] on h4 "JavaScript" at bounding box center [802, 85] width 31 height 12
type textarea "/* JS for preset "Menu V2" */"
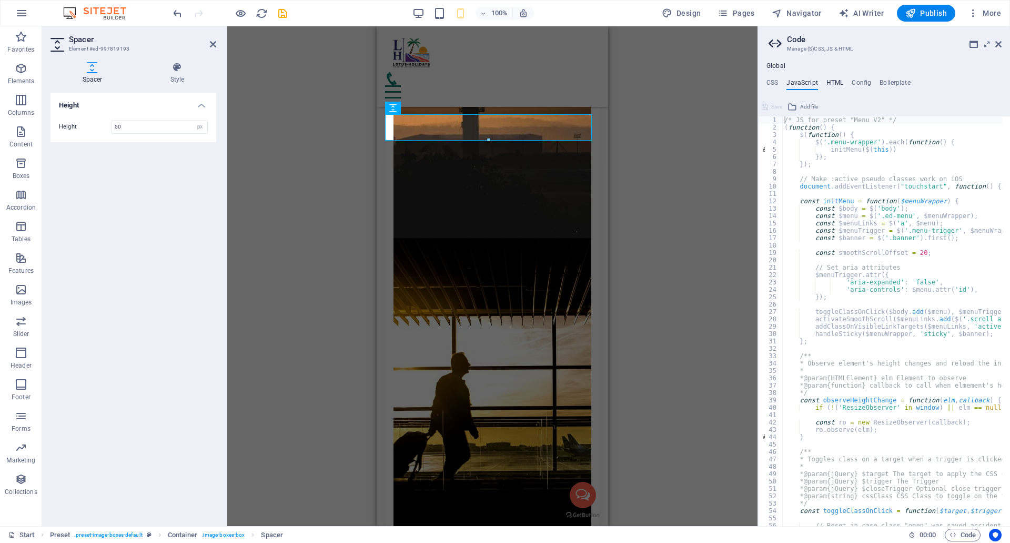
click at [840, 83] on h4 "HTML" at bounding box center [835, 85] width 17 height 12
type textarea "<script defer src="[URL][DOMAIN_NAME]"></script>"
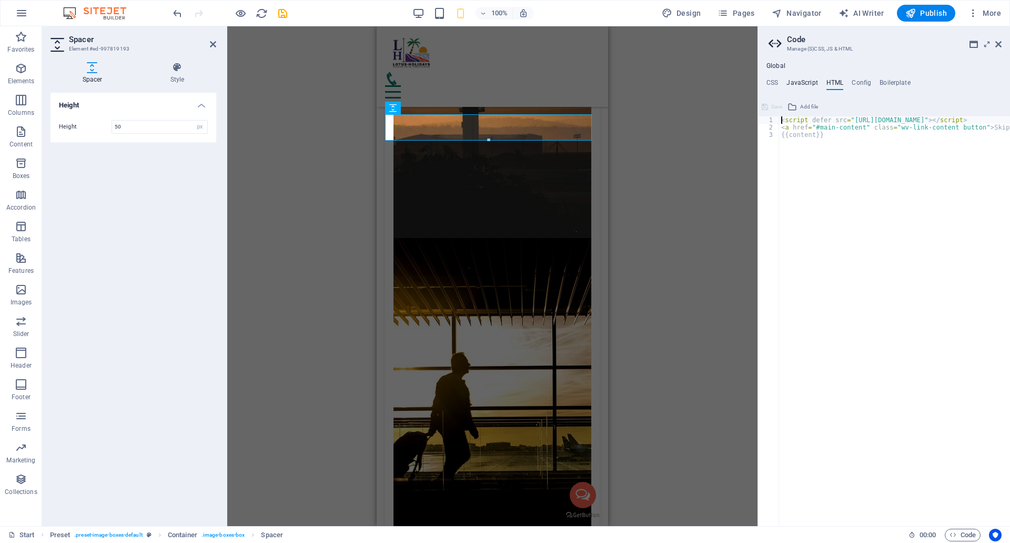
click at [808, 81] on h4 "JavaScript" at bounding box center [802, 85] width 31 height 12
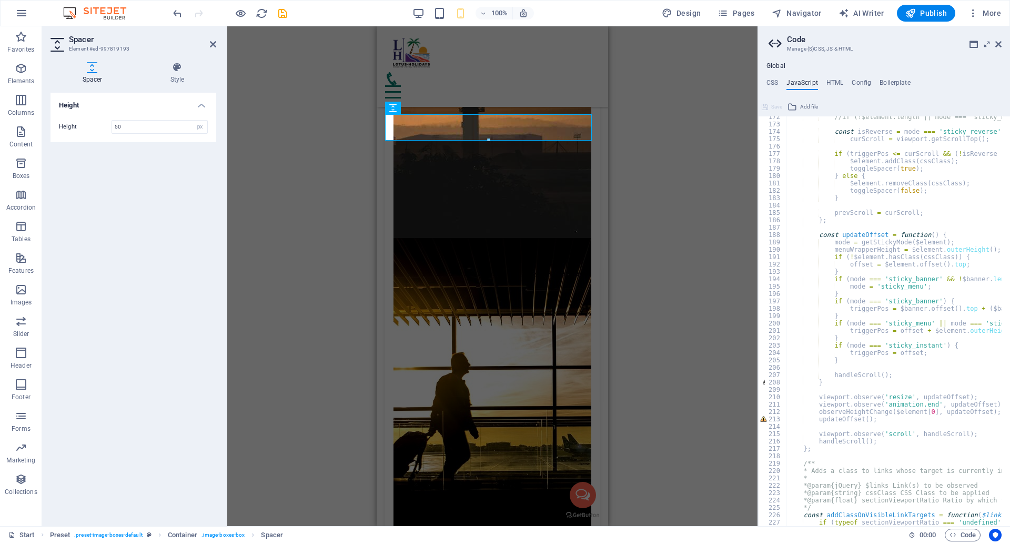
scroll to position [1421, 0]
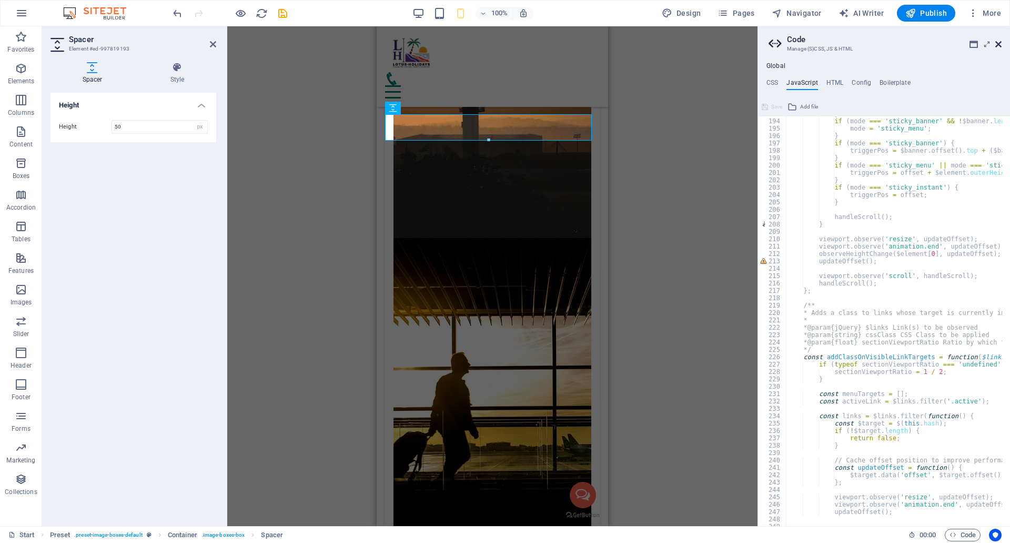
click at [997, 46] on icon at bounding box center [999, 44] width 6 height 8
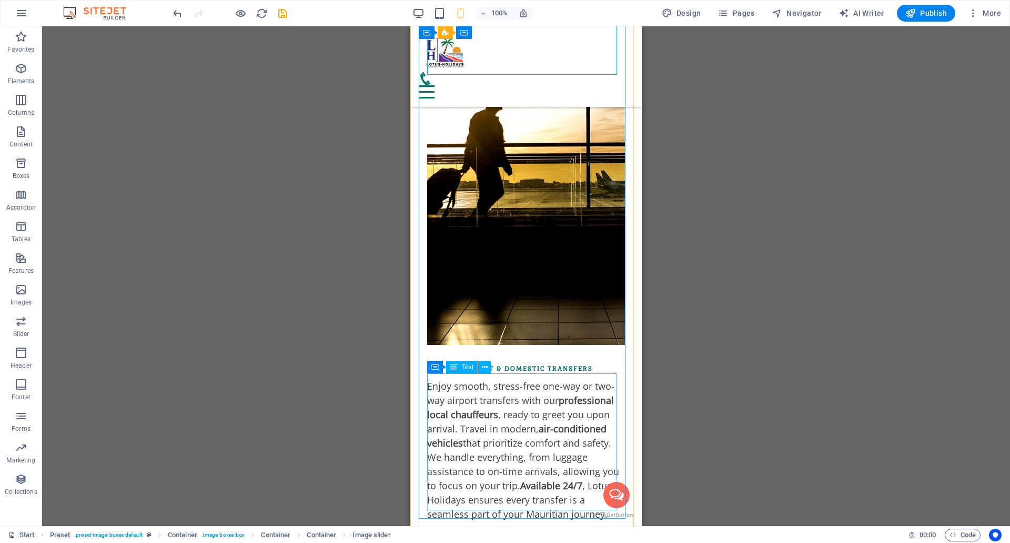
scroll to position [6001, 0]
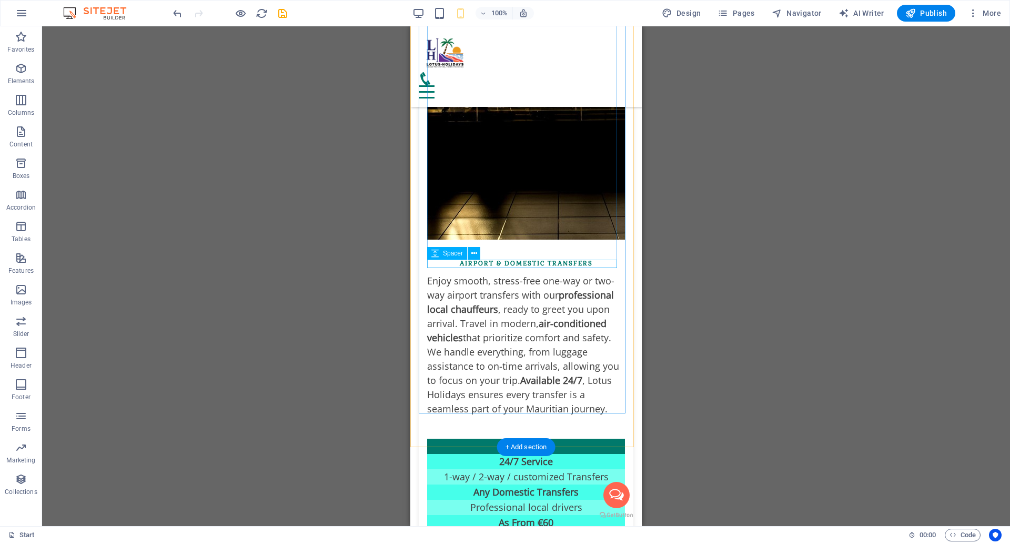
select select "px"
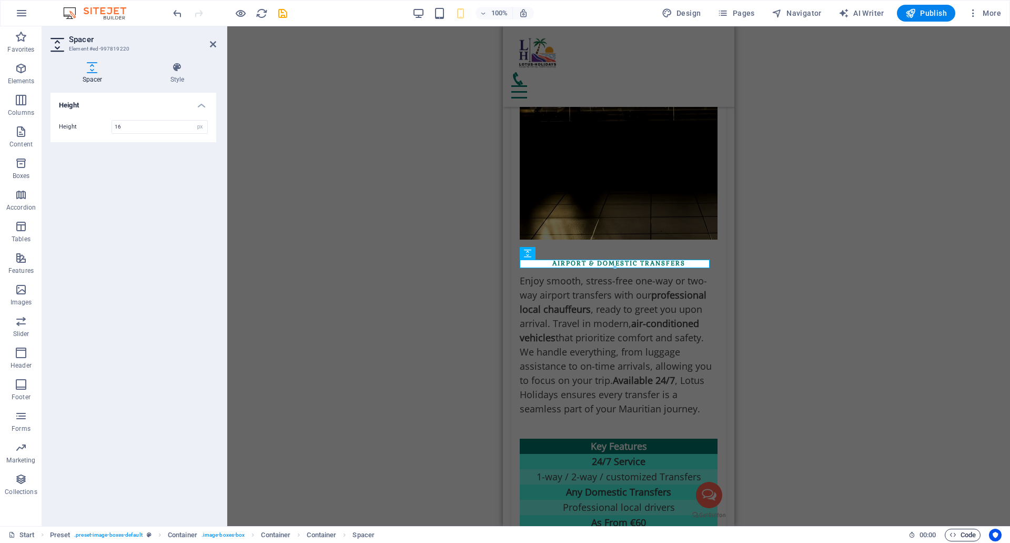
click at [964, 536] on span "Code" at bounding box center [963, 534] width 26 height 13
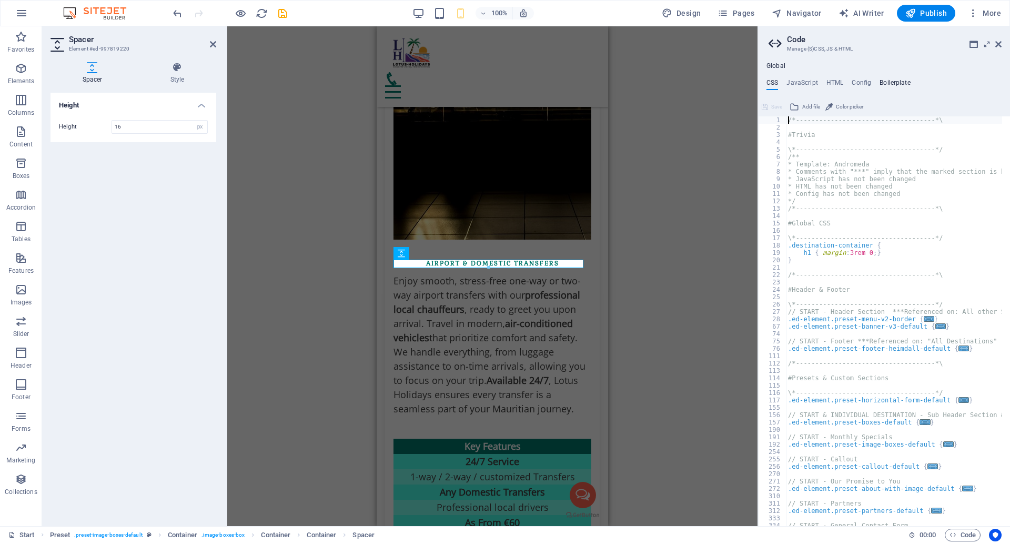
click at [901, 84] on h4 "Boilerplate" at bounding box center [895, 85] width 31 height 12
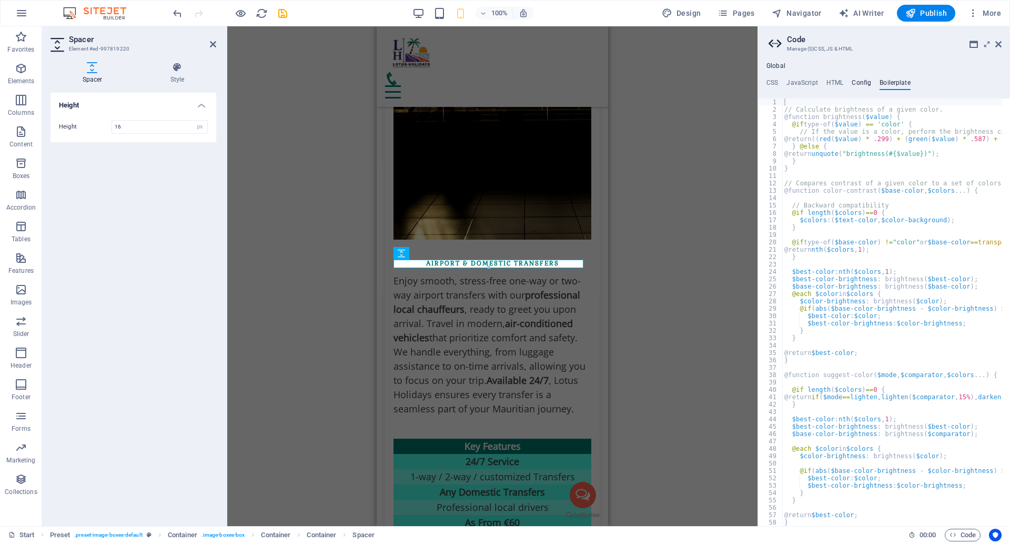
click at [858, 81] on h4 "Config" at bounding box center [861, 85] width 19 height 12
type textarea "$color-background: #ffffff;"
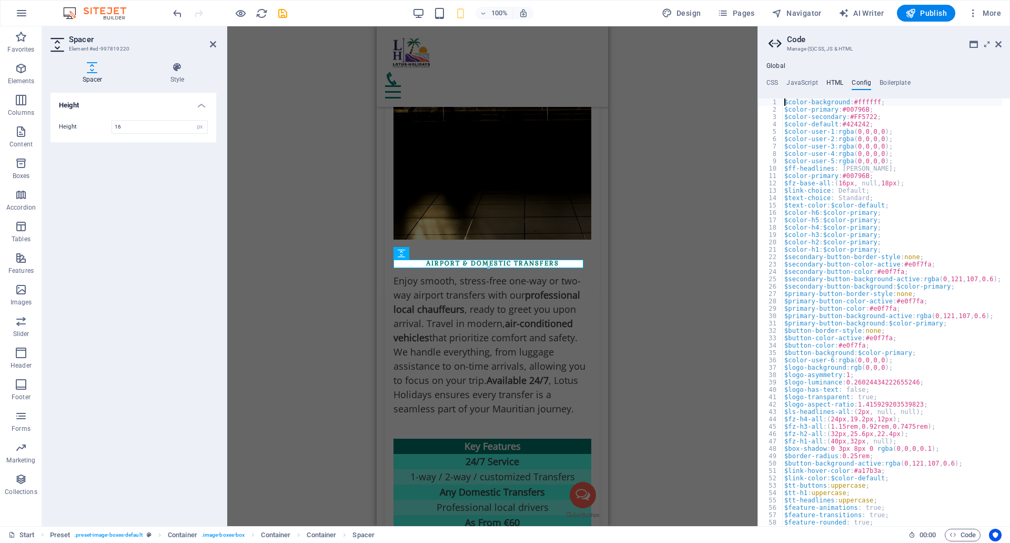
click at [827, 81] on h4 "HTML" at bounding box center [835, 85] width 17 height 12
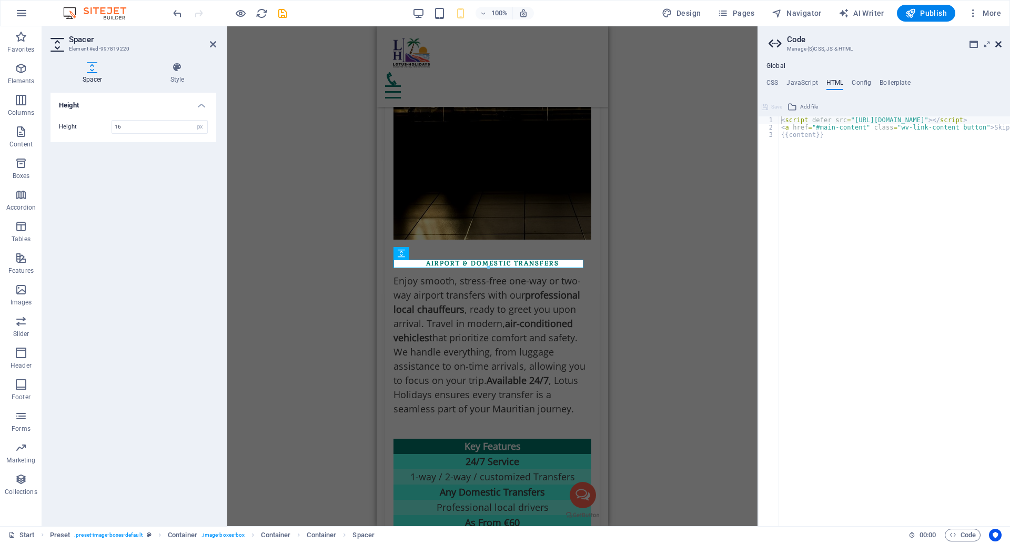
click at [999, 46] on icon at bounding box center [999, 44] width 6 height 8
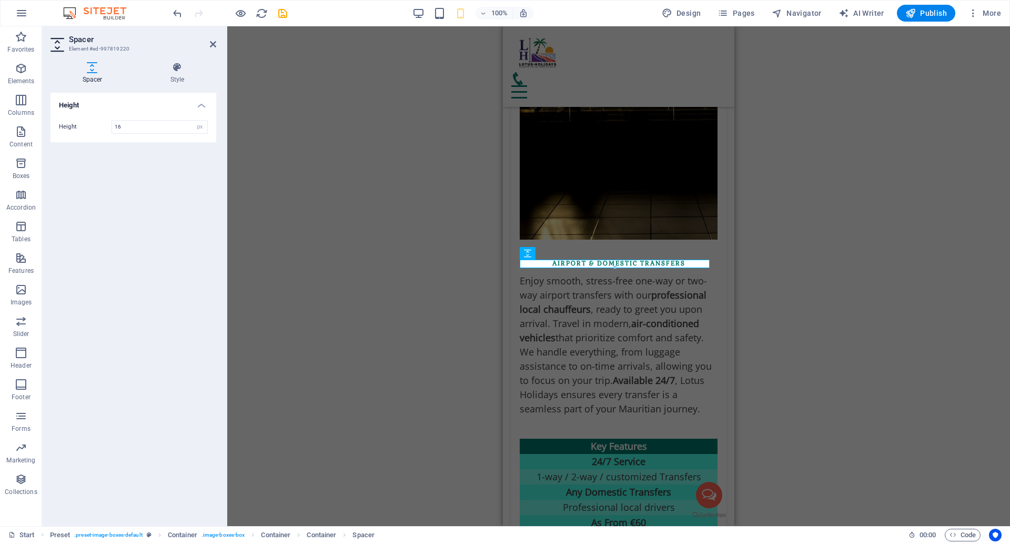
click at [215, 47] on icon at bounding box center [213, 44] width 6 height 8
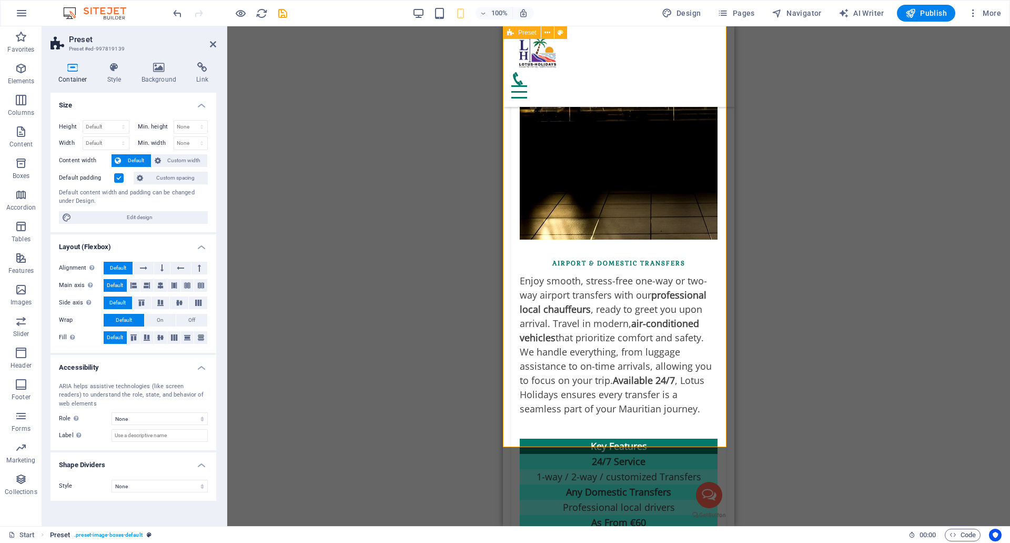
click at [117, 535] on span ". preset-image-boxes-default" at bounding box center [108, 534] width 68 height 13
click at [968, 533] on span "Code" at bounding box center [963, 534] width 26 height 13
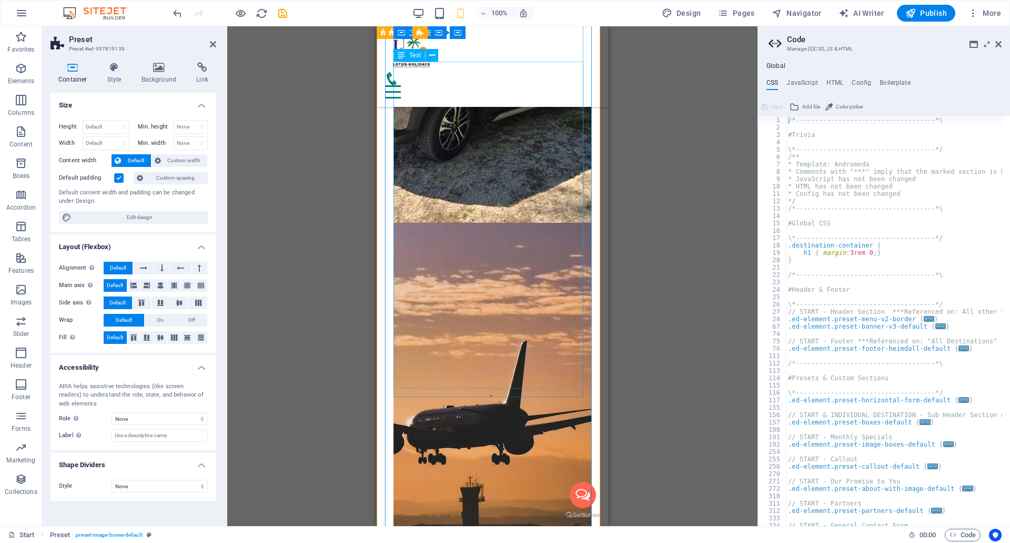
scroll to position [5317, 0]
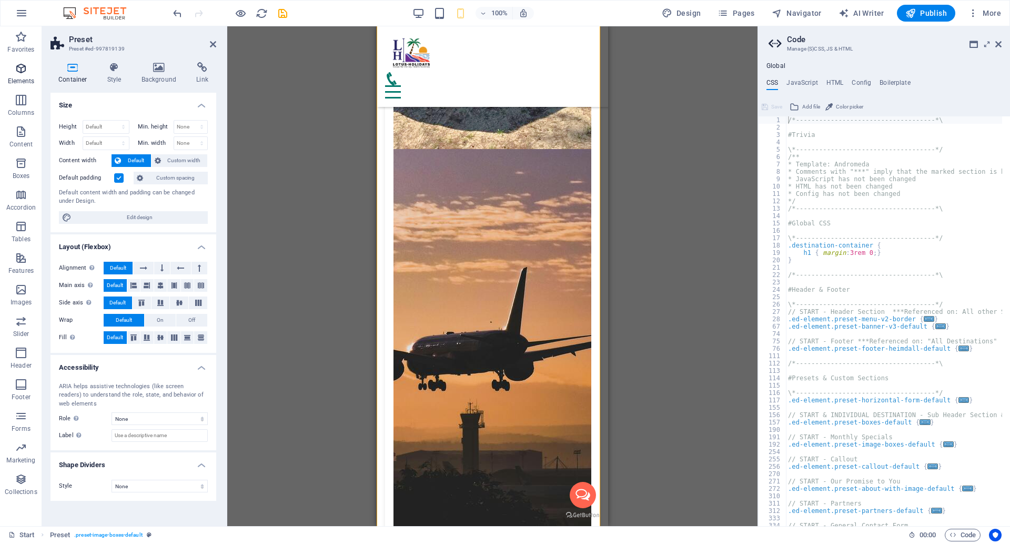
click at [19, 75] on span "Elements" at bounding box center [21, 74] width 42 height 25
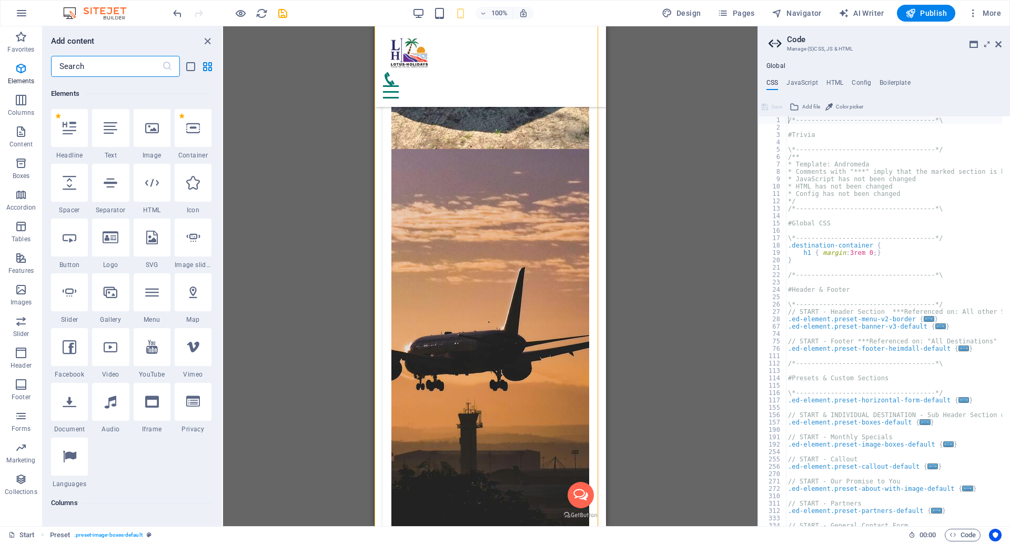
scroll to position [112, 0]
click at [90, 67] on input "text" at bounding box center [106, 66] width 111 height 21
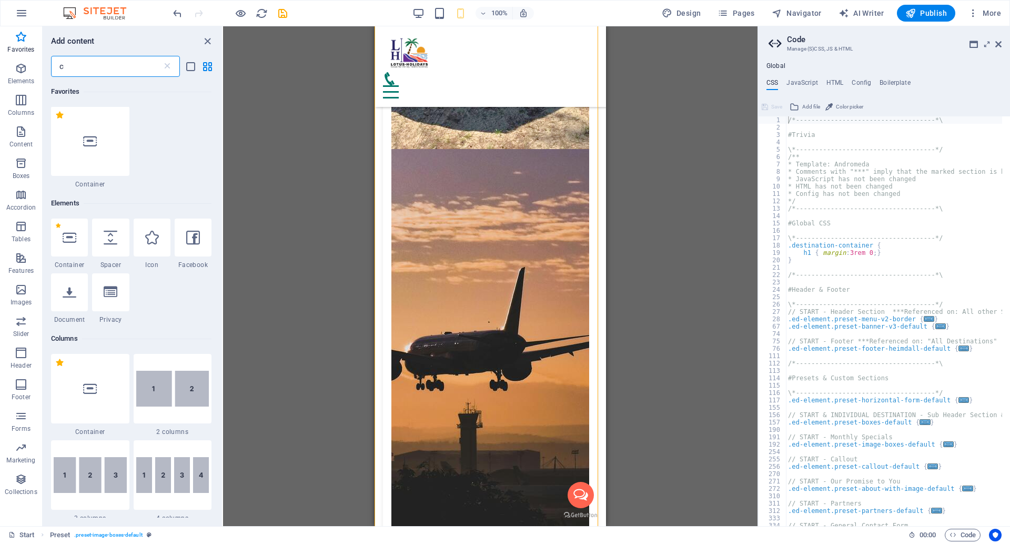
scroll to position [0, 0]
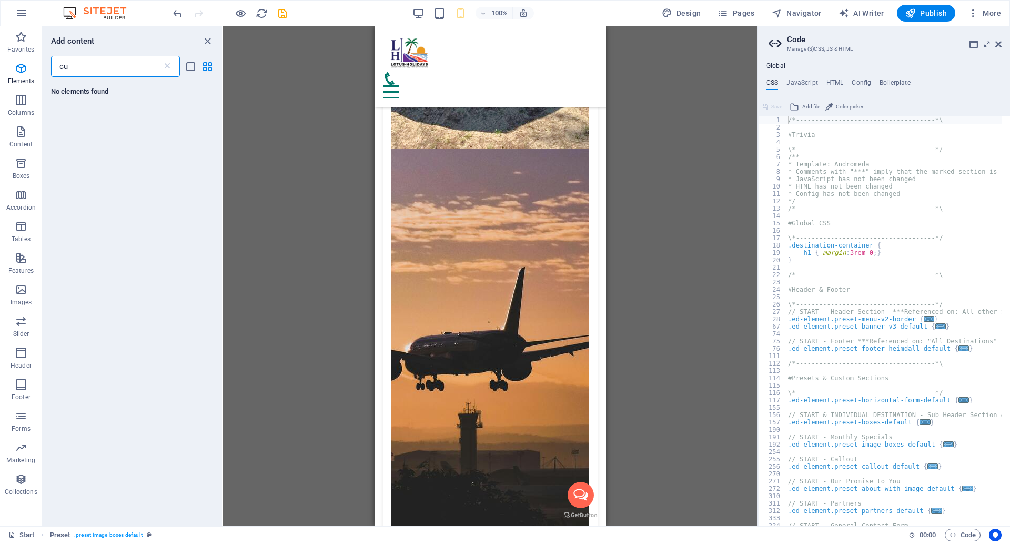
type input "c"
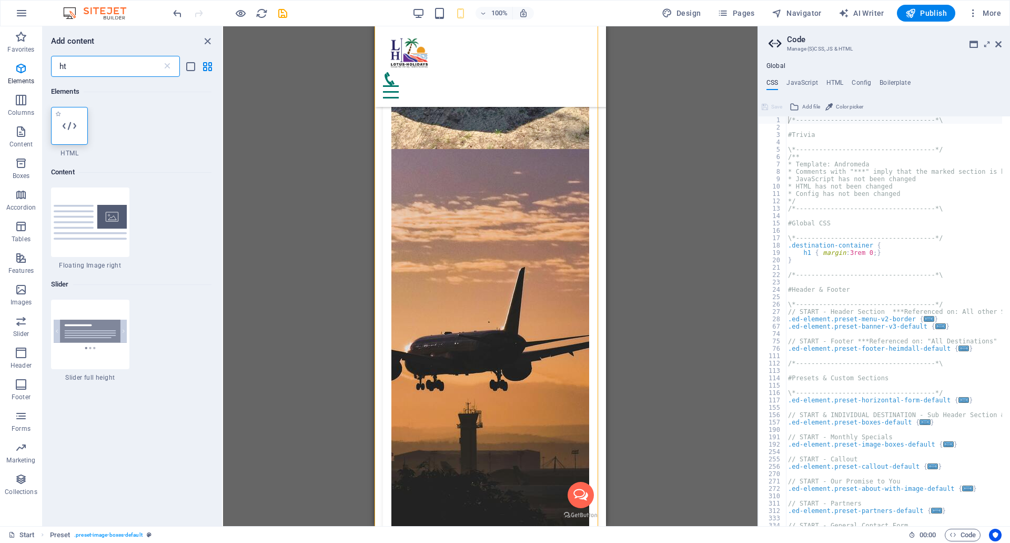
type input "ht"
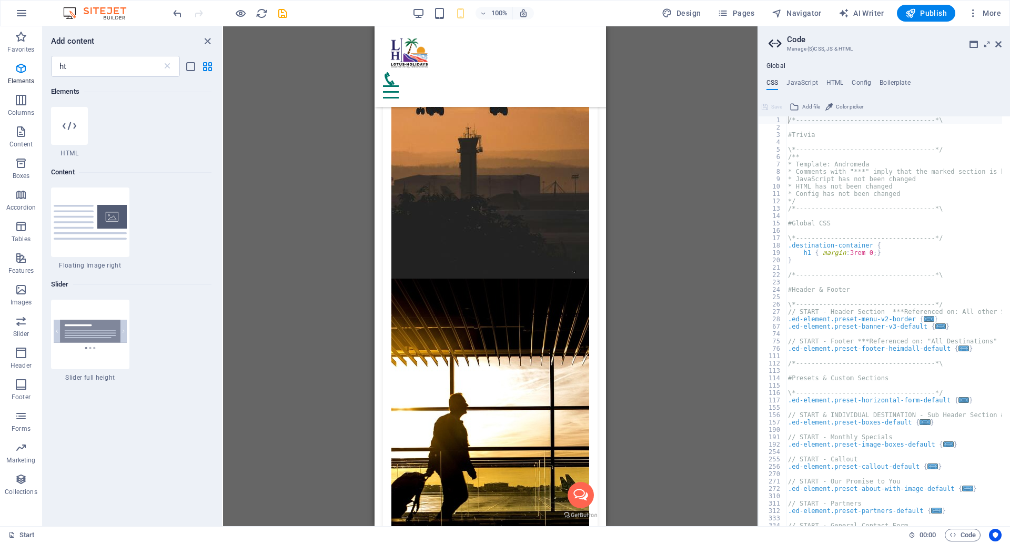
scroll to position [5643, 0]
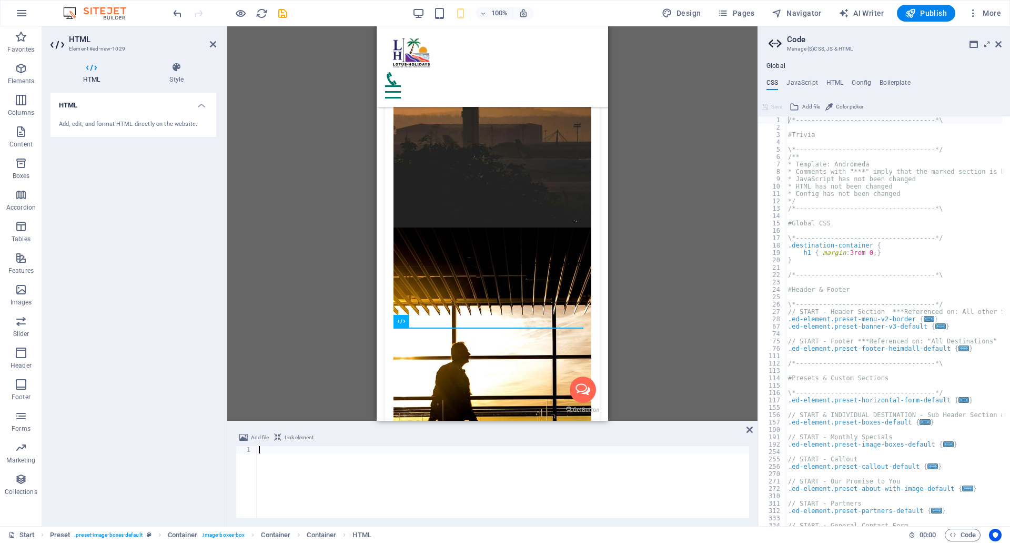
click at [282, 468] on div at bounding box center [503, 489] width 493 height 86
paste textarea "</script>"
type textarea "</script>"
click at [285, 14] on icon "save" at bounding box center [283, 13] width 12 height 12
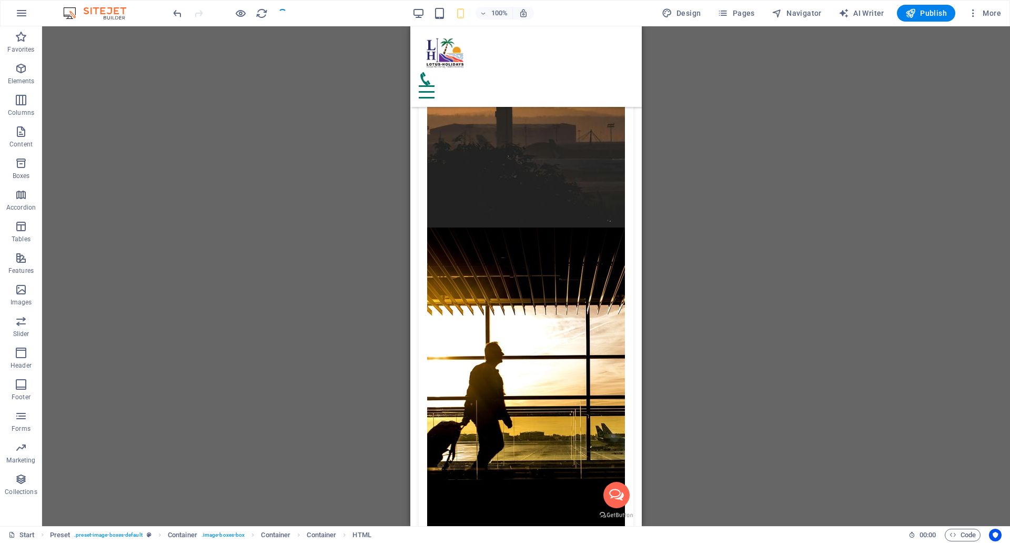
checkbox input "false"
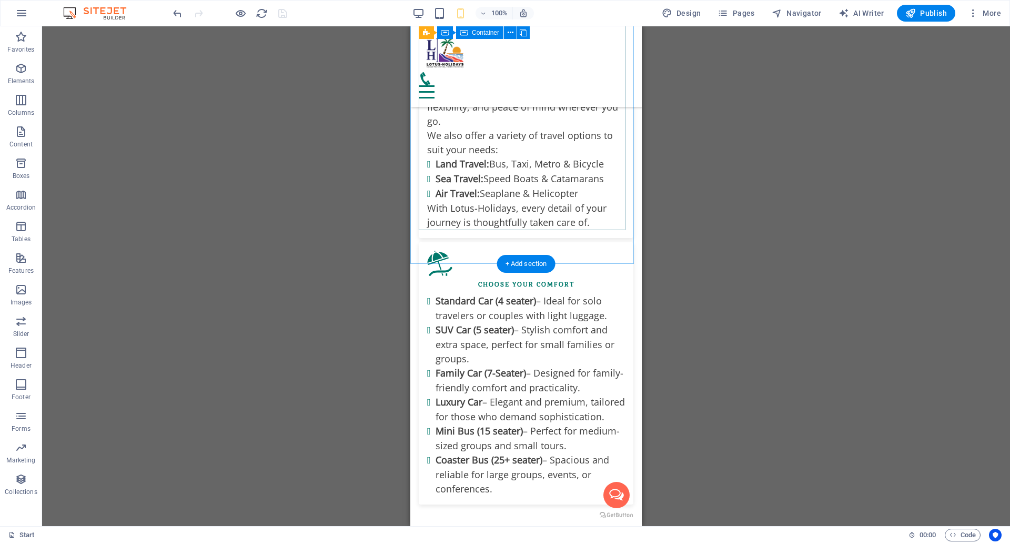
scroll to position [1749, 0]
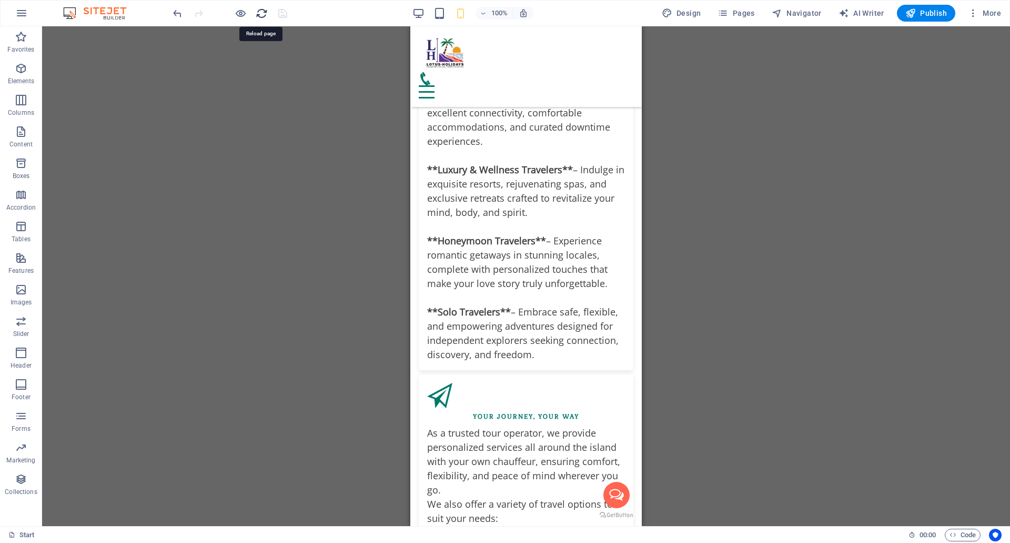
click at [266, 13] on icon "reload" at bounding box center [262, 13] width 12 height 12
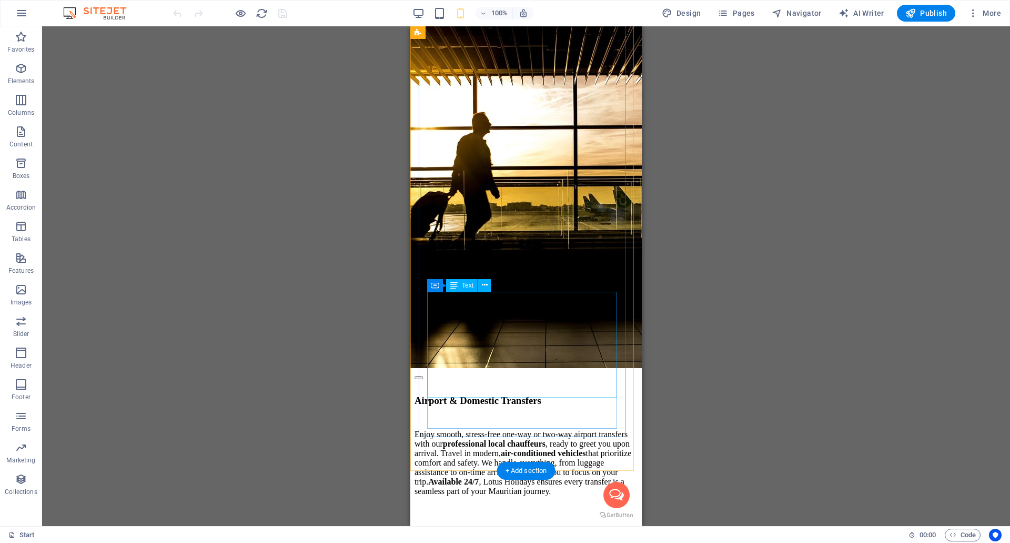
scroll to position [5633, 0]
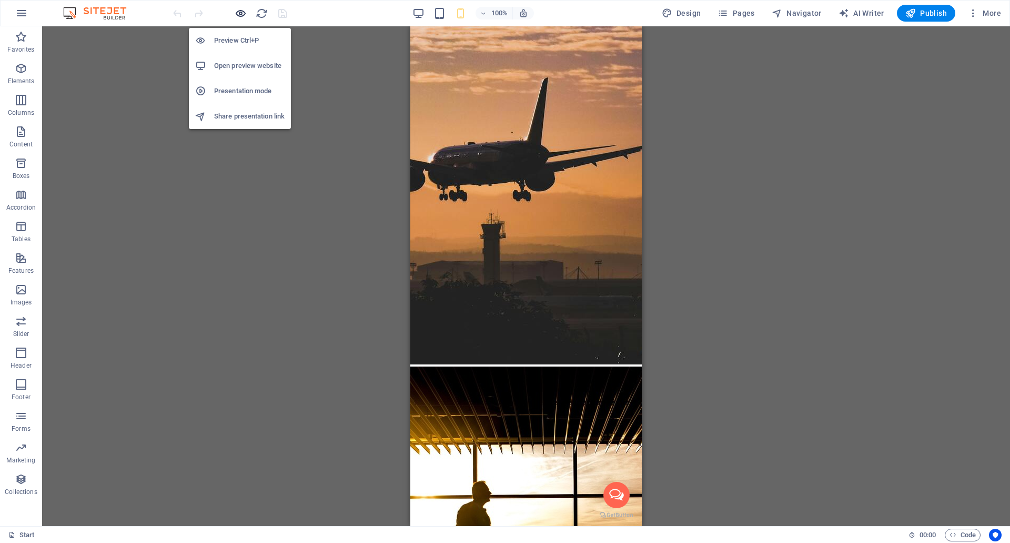
click at [239, 14] on icon "button" at bounding box center [241, 13] width 12 height 12
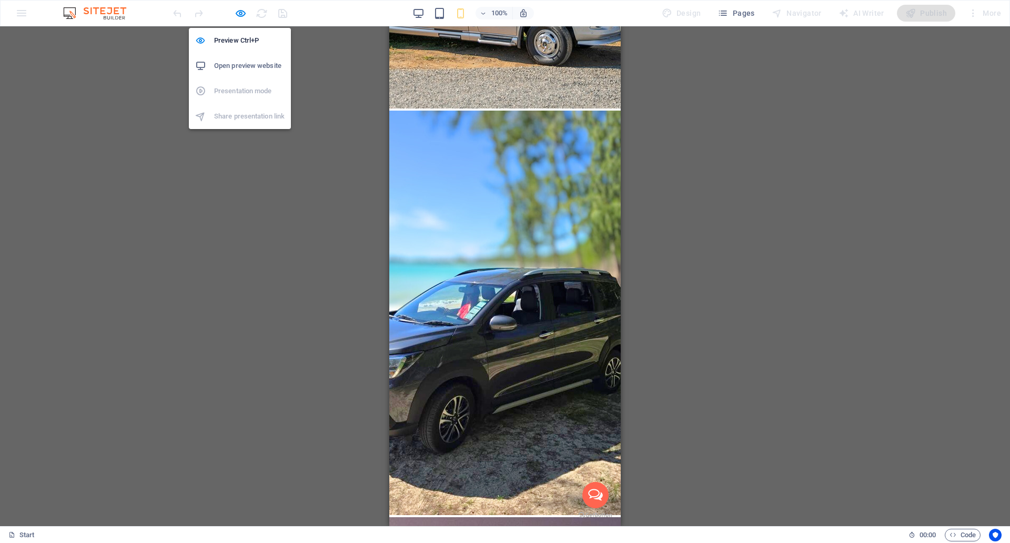
scroll to position [5623, 0]
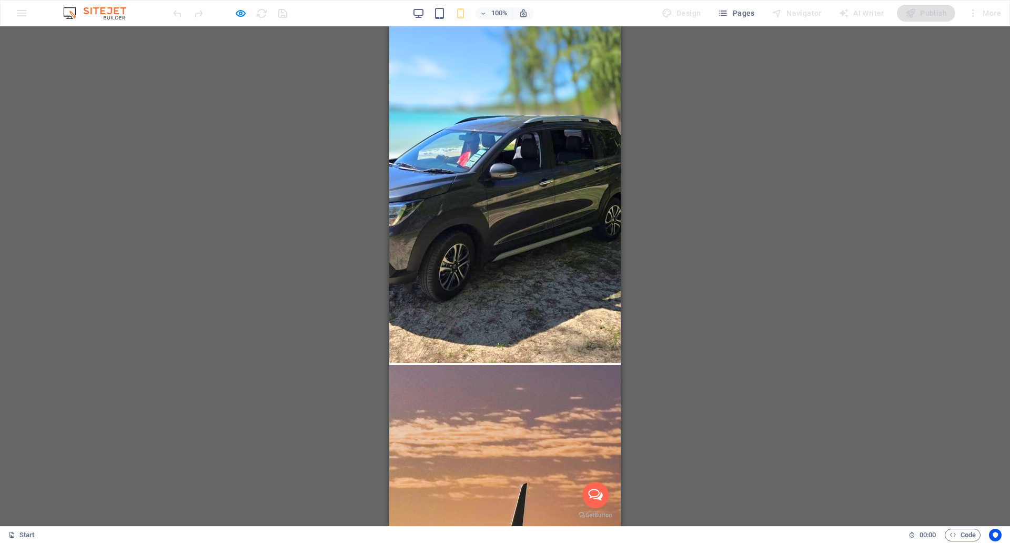
drag, startPoint x: 605, startPoint y: 178, endPoint x: 601, endPoint y: 184, distance: 6.6
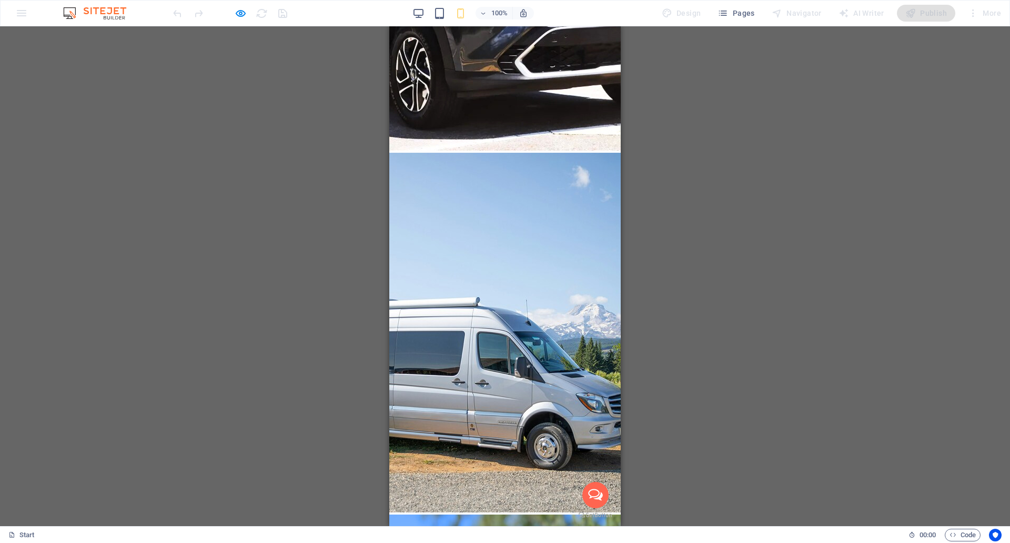
scroll to position [4499, 0]
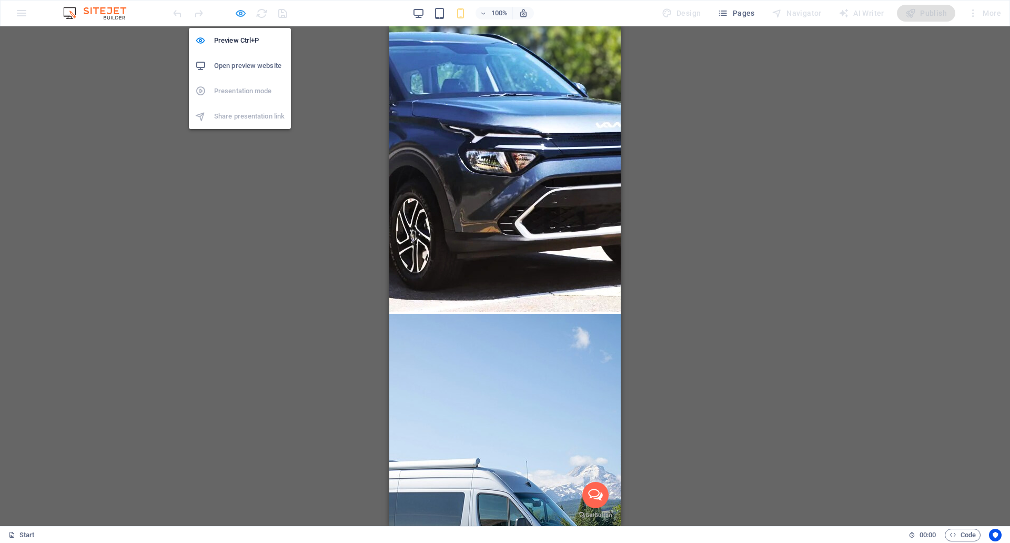
click at [238, 16] on icon "button" at bounding box center [241, 13] width 12 height 12
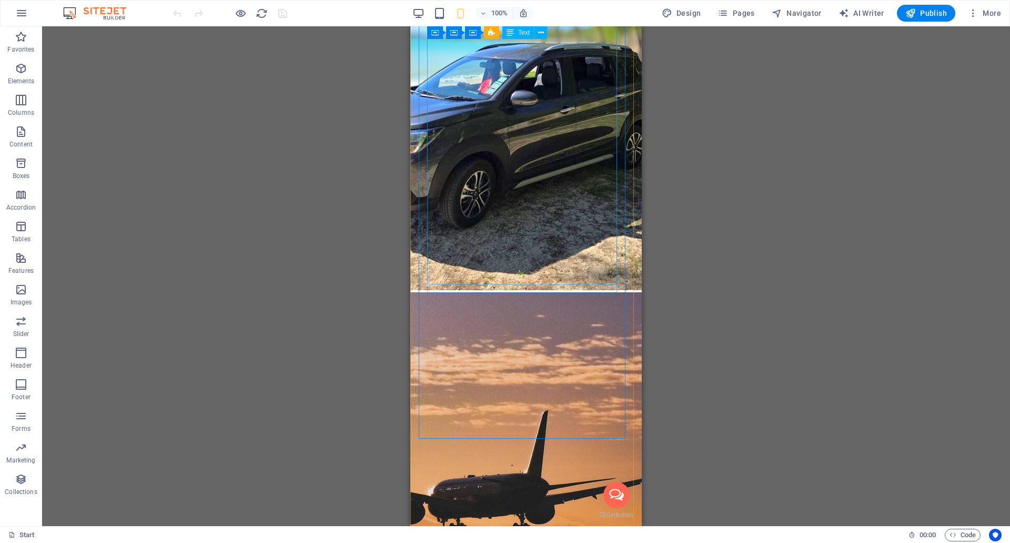
scroll to position [5616, 0]
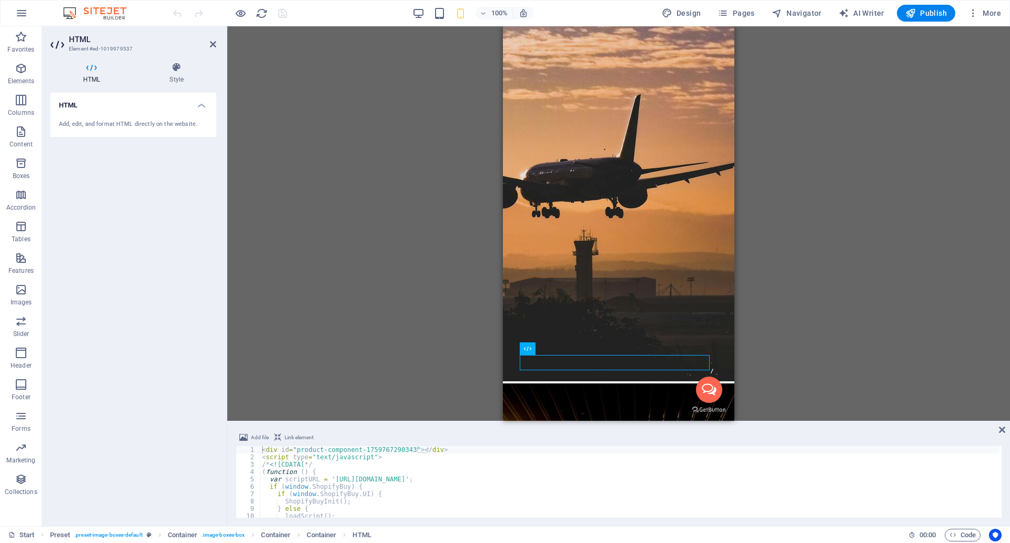
click at [293, 434] on span "Link element" at bounding box center [299, 437] width 29 height 13
click at [278, 437] on icon at bounding box center [277, 437] width 7 height 13
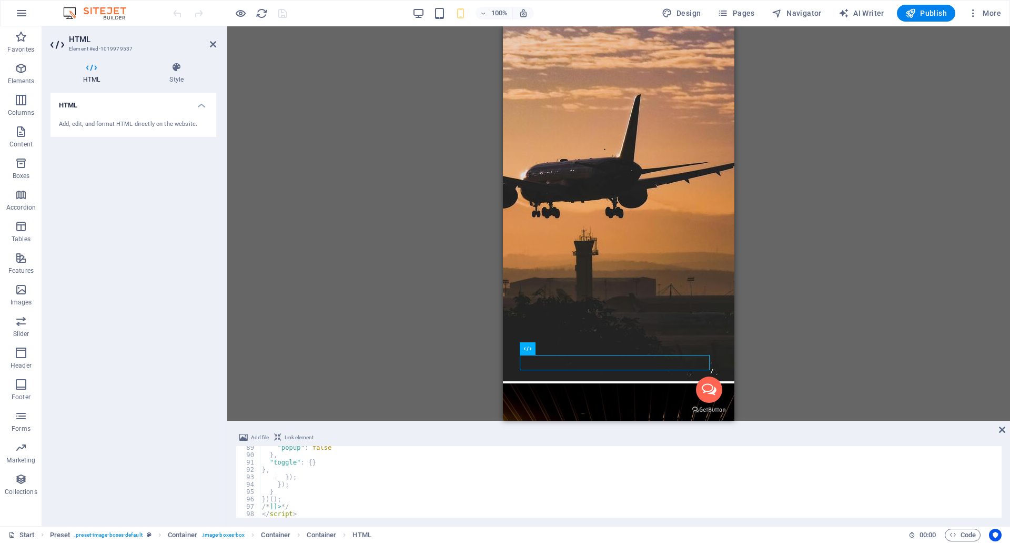
scroll to position [650, 0]
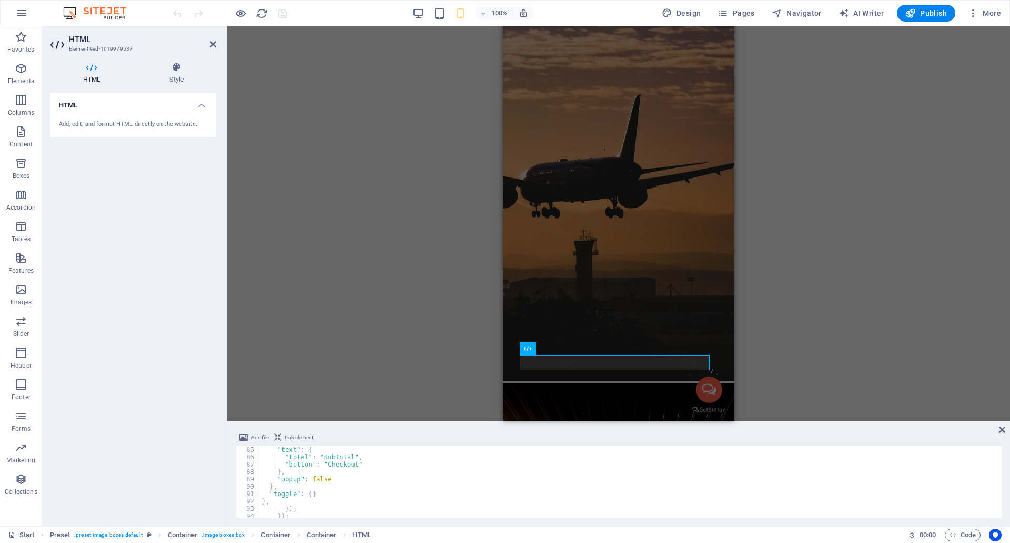
scroll to position [587, 0]
click at [93, 72] on icon at bounding box center [92, 67] width 82 height 11
drag, startPoint x: 902, startPoint y: 432, endPoint x: 635, endPoint y: 432, distance: 267.3
click at [635, 432] on div "Add file Link element" at bounding box center [619, 438] width 766 height 15
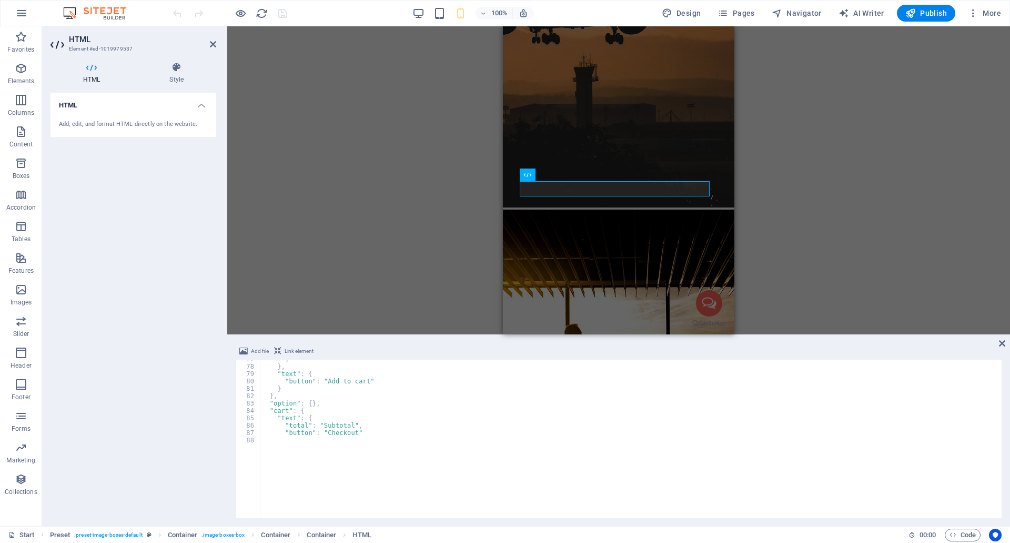
scroll to position [564, 0]
drag, startPoint x: 814, startPoint y: 420, endPoint x: 801, endPoint y: 332, distance: 89.3
click at [801, 332] on div "Text Banner Banner Container Spacer Preset Form Preset Preset Email Form button…" at bounding box center [618, 275] width 783 height 499
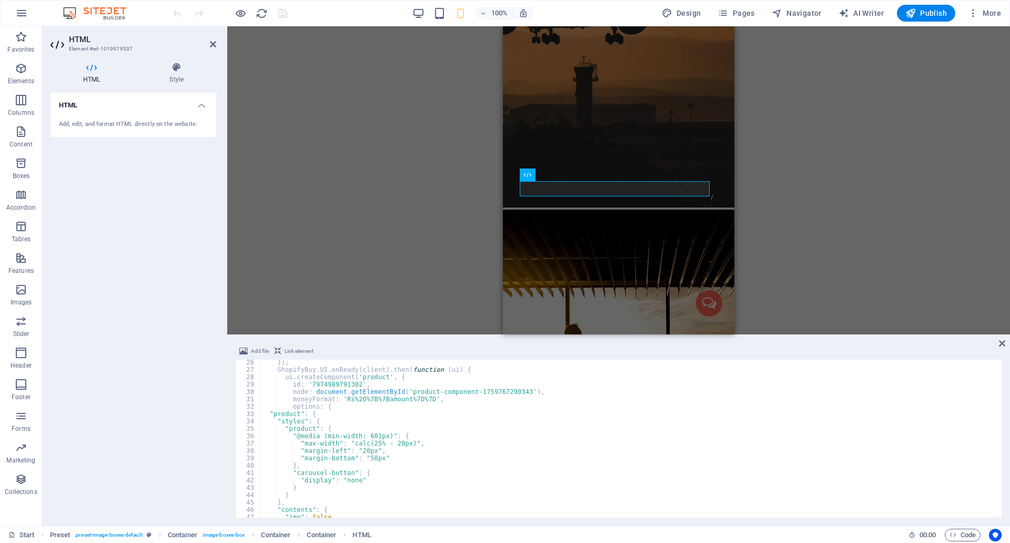
scroll to position [0, 0]
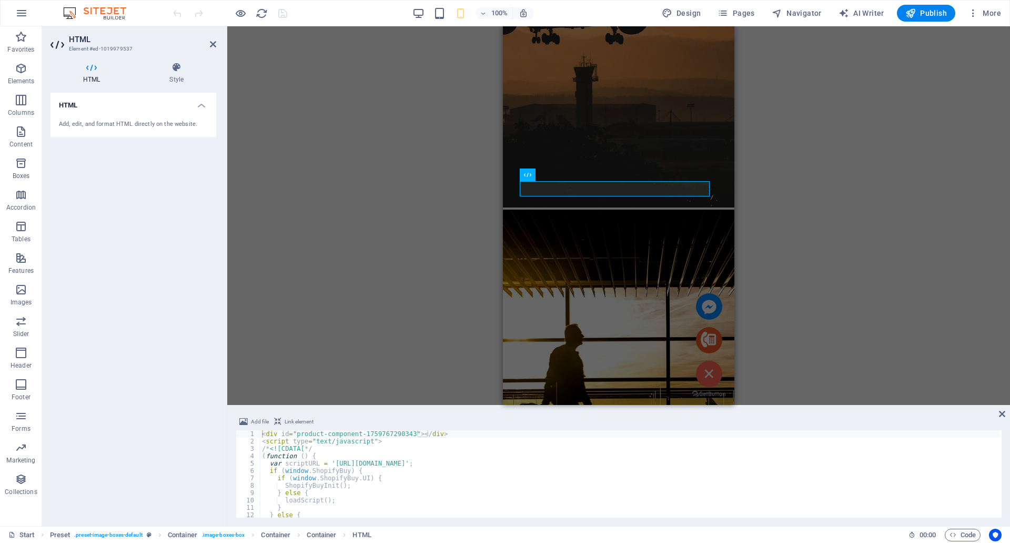
drag, startPoint x: 779, startPoint y: 336, endPoint x: 767, endPoint y: 408, distance: 73.1
click at [767, 408] on div "Text Banner Banner Container Spacer Preset Form Preset Preset Email Form button…" at bounding box center [618, 275] width 783 height 499
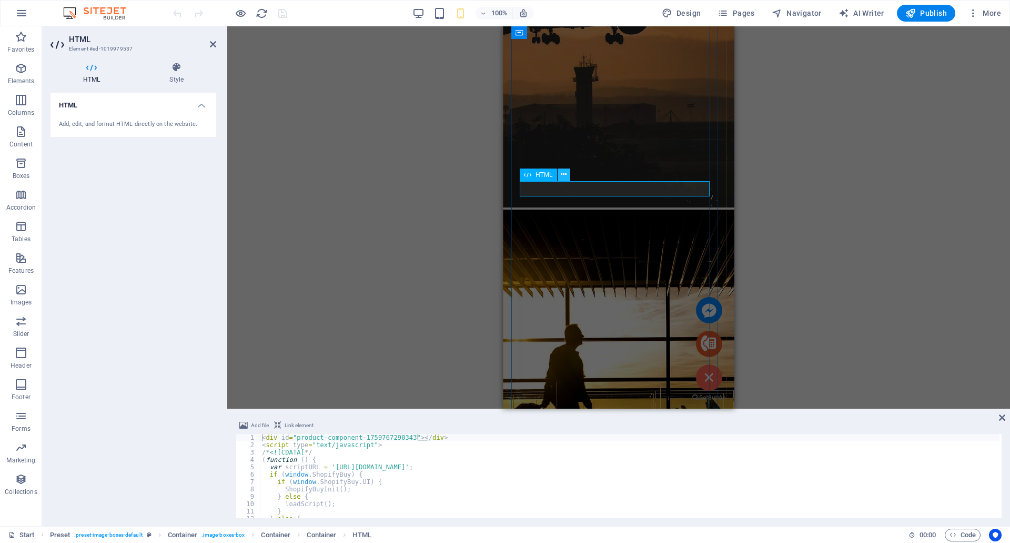
click at [563, 174] on icon at bounding box center [564, 174] width 6 height 11
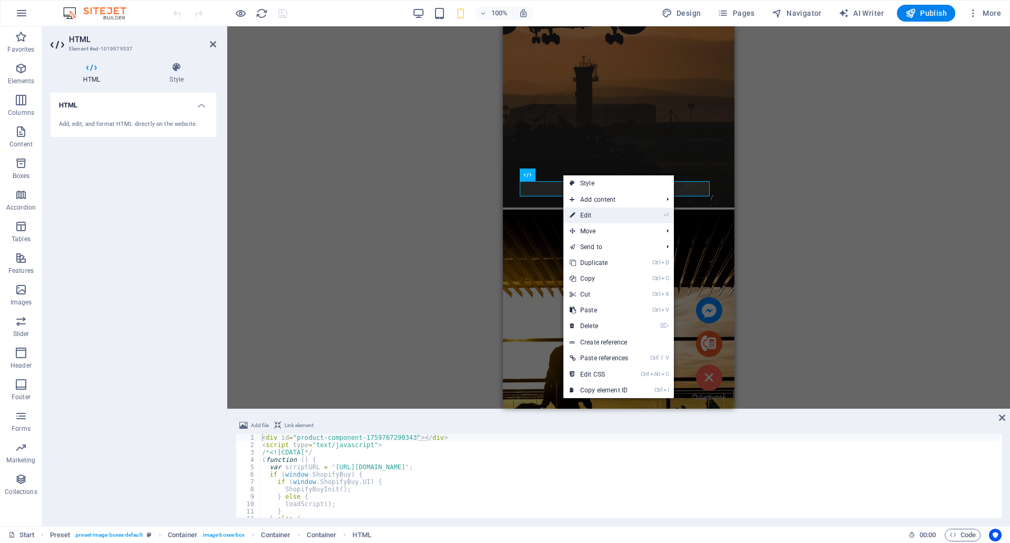
click at [590, 216] on link "⏎ Edit" at bounding box center [599, 215] width 71 height 16
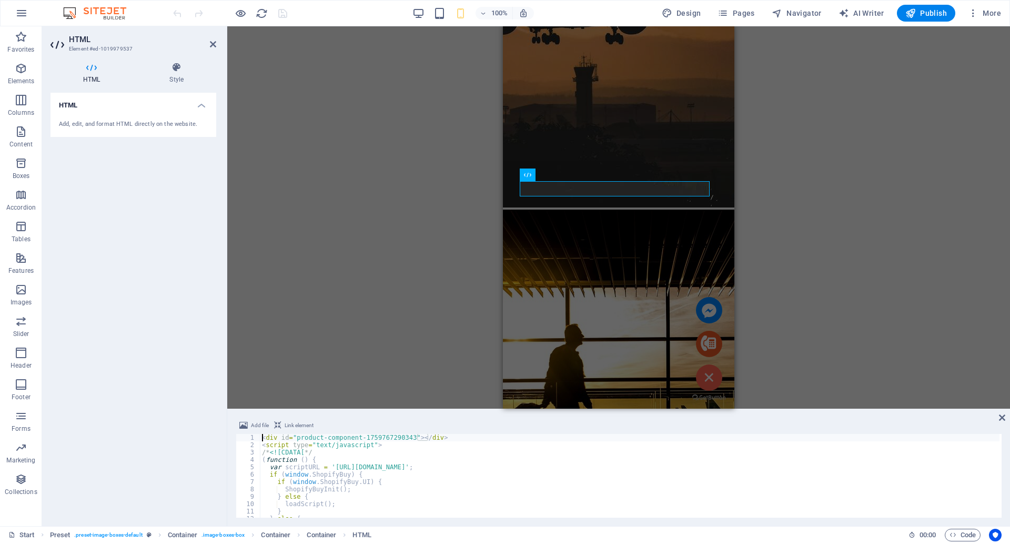
click at [431, 156] on div "Text Banner Banner Container Spacer Preset Form Preset Preset Email Form button…" at bounding box center [618, 217] width 783 height 382
click at [919, 12] on span "Publish" at bounding box center [927, 13] width 42 height 11
